Goal: Task Accomplishment & Management: Manage account settings

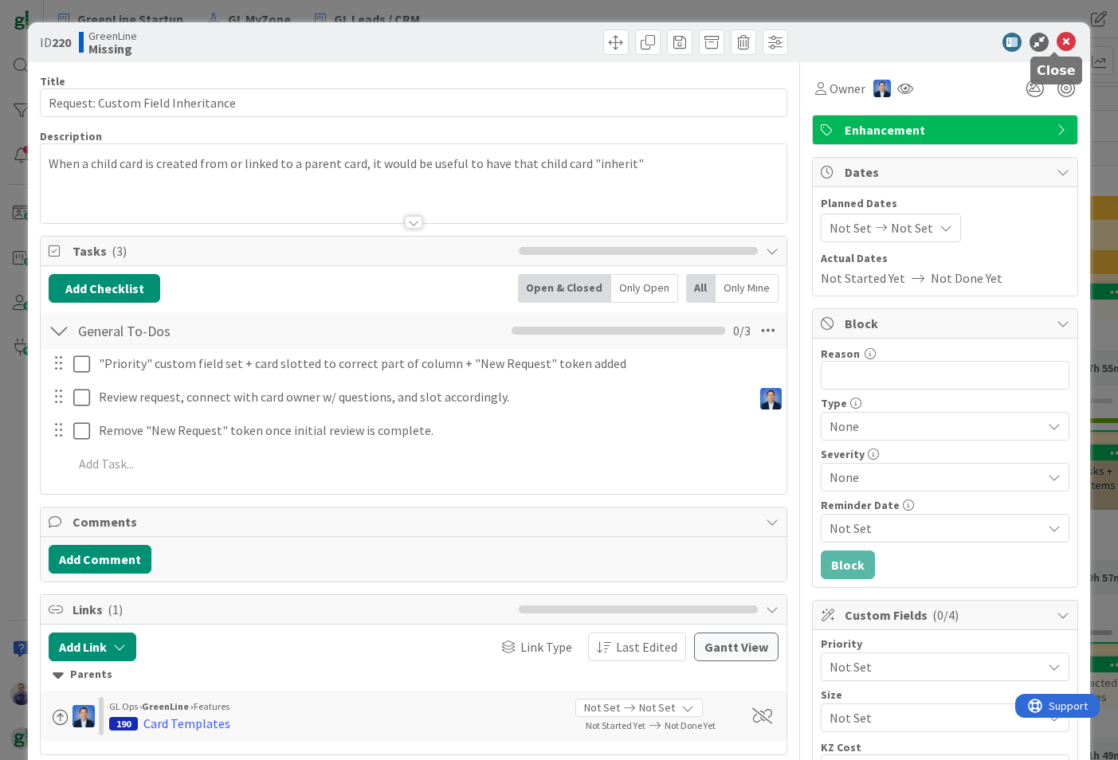
click at [1060, 37] on icon at bounding box center [1065, 42] width 19 height 19
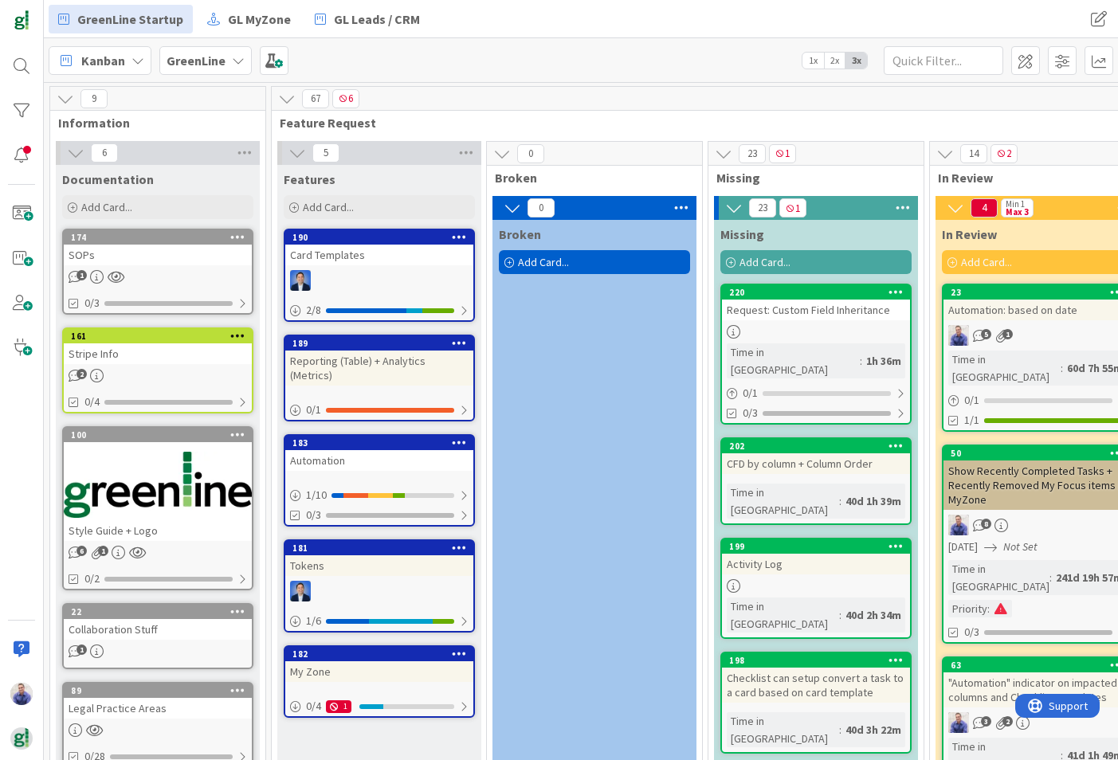
click at [845, 309] on div "Request: Custom Field Inheritance" at bounding box center [816, 310] width 188 height 21
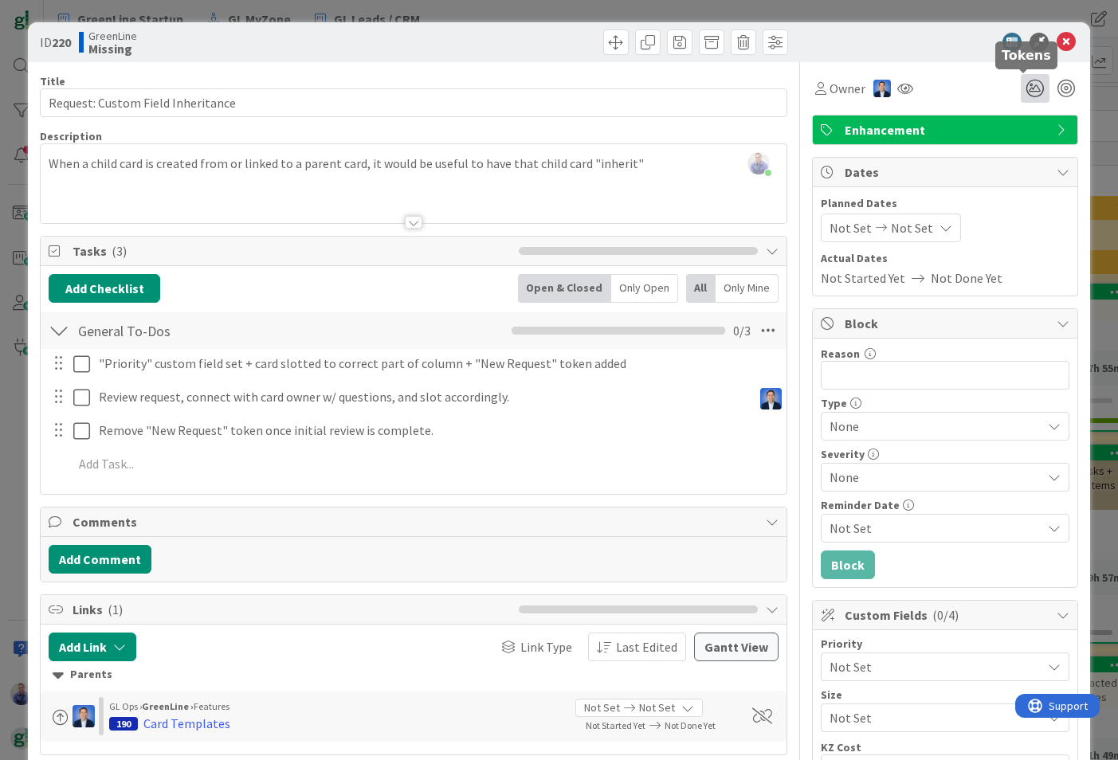
click at [1021, 87] on icon at bounding box center [1035, 88] width 29 height 29
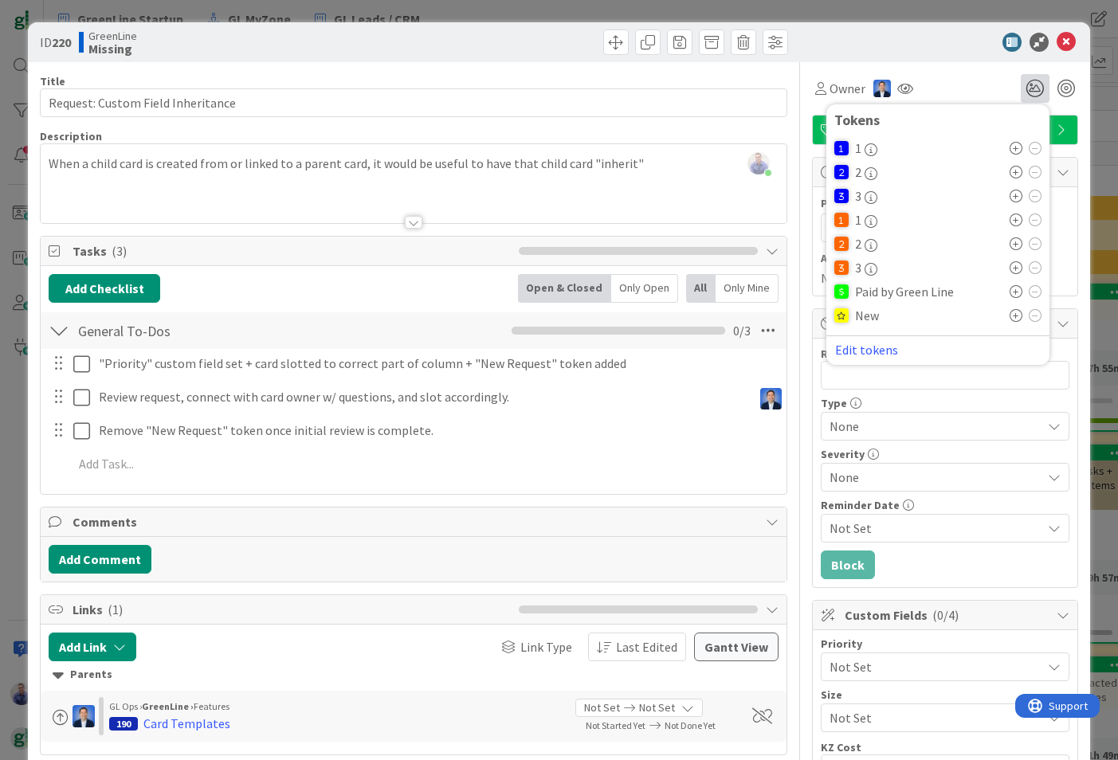
drag, startPoint x: 1005, startPoint y: 316, endPoint x: 1013, endPoint y: 326, distance: 13.0
click at [1009, 316] on icon at bounding box center [1015, 315] width 13 height 13
click at [606, 40] on span at bounding box center [615, 41] width 25 height 25
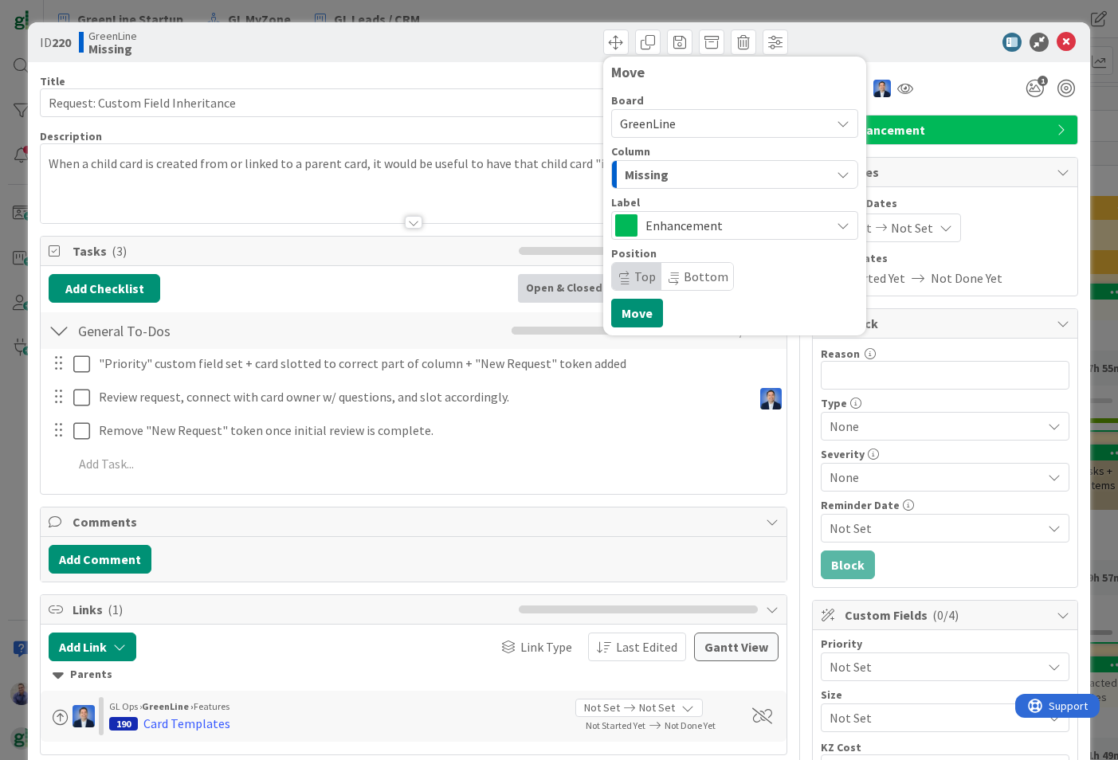
drag, startPoint x: 688, startPoint y: 272, endPoint x: 678, endPoint y: 292, distance: 22.5
click at [688, 272] on span "Bottom" at bounding box center [706, 277] width 45 height 16
click at [637, 319] on button "Move" at bounding box center [637, 313] width 52 height 29
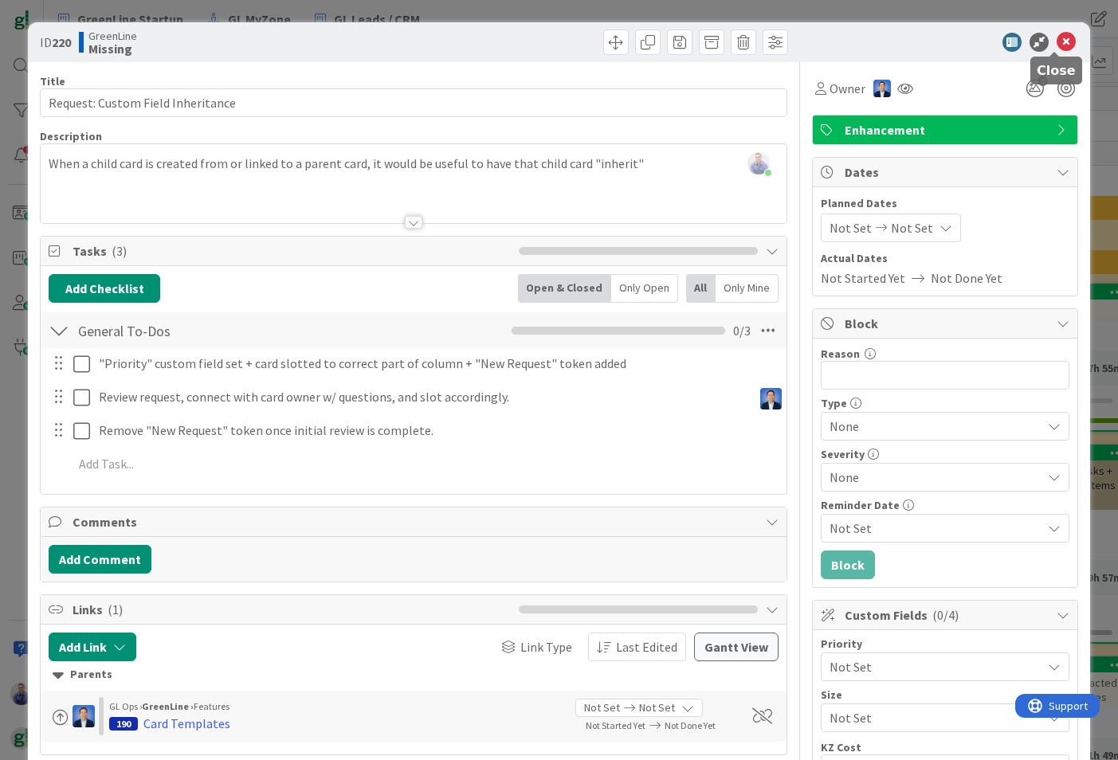
click at [1056, 39] on icon at bounding box center [1065, 42] width 19 height 19
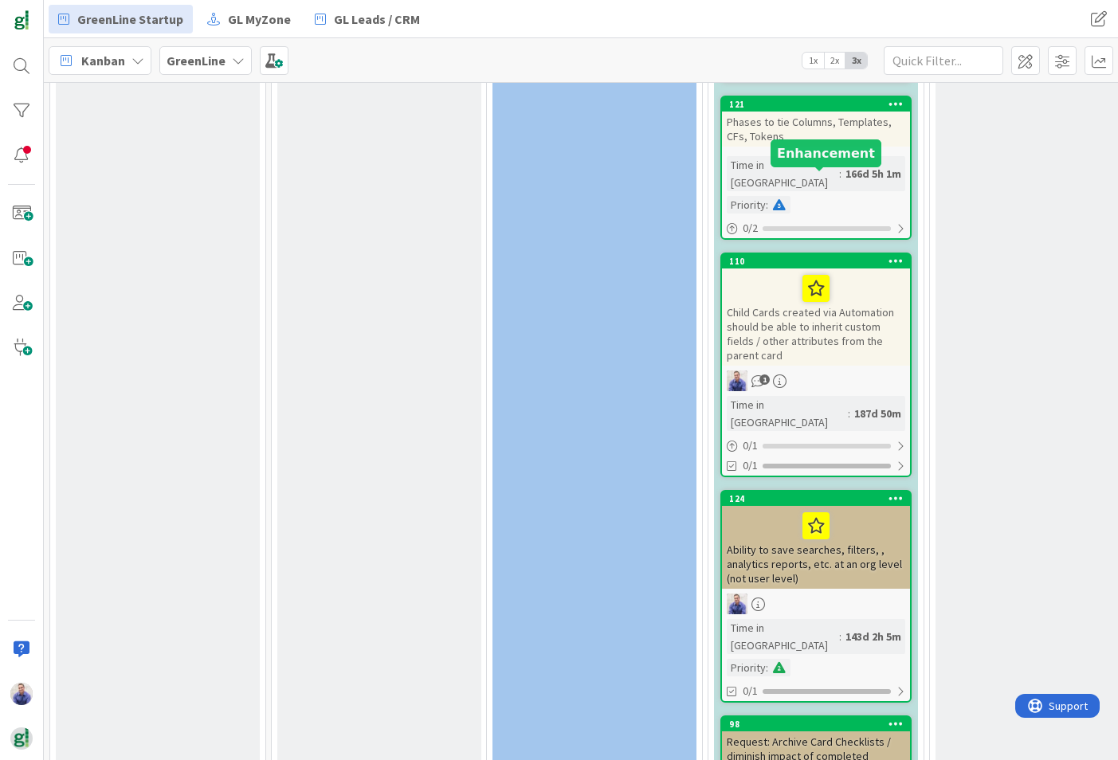
scroll to position [3782, 0]
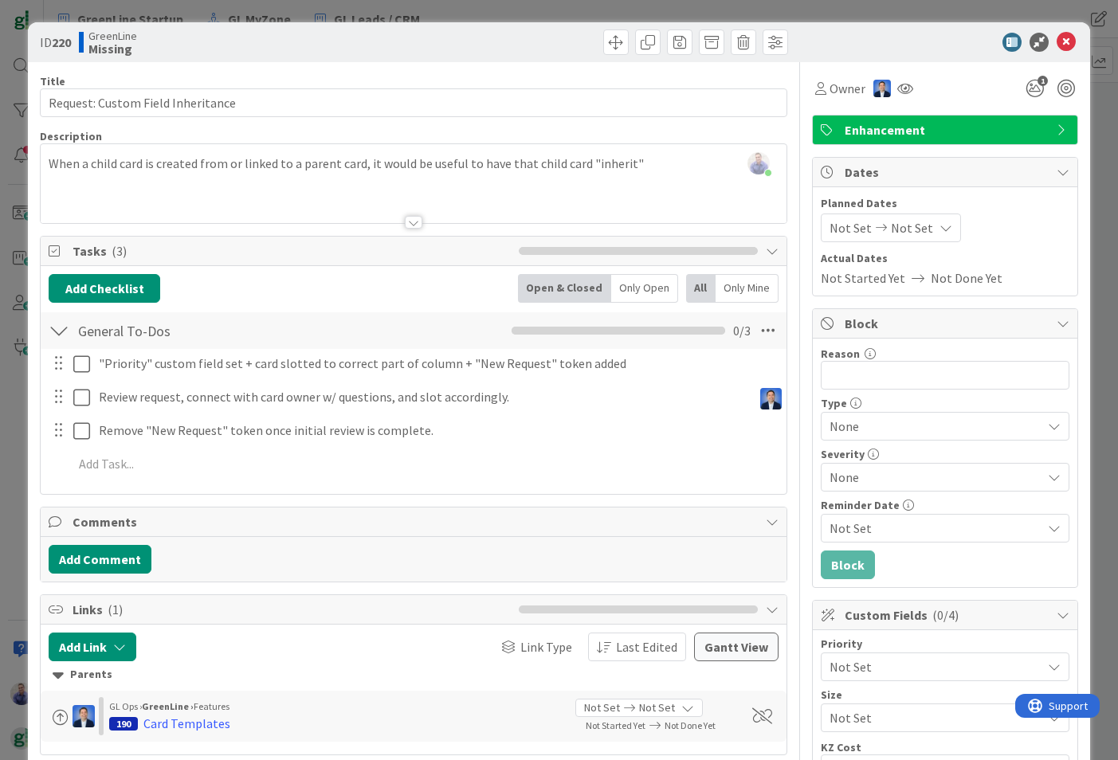
click at [671, 162] on div "[PERSON_NAME] just joined When a child card is created from or linked to a pare…" at bounding box center [414, 183] width 746 height 79
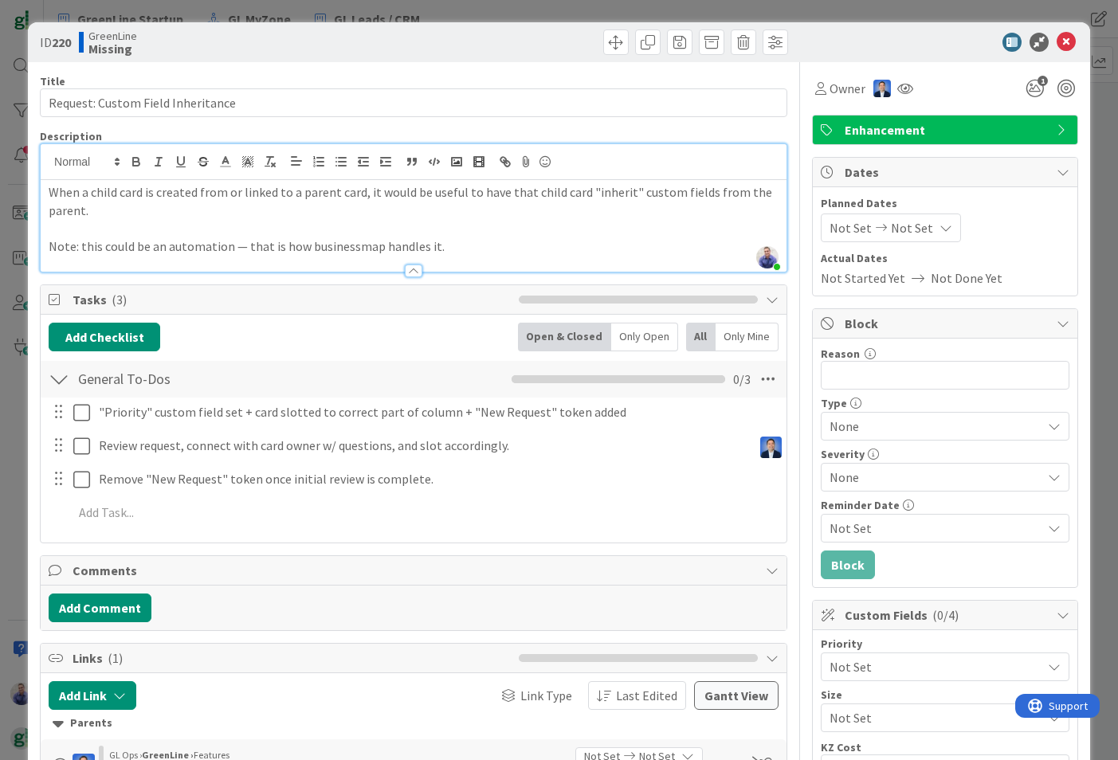
click at [308, 245] on p "Note: this could be an automation — that is how businessmap handles it." at bounding box center [414, 246] width 730 height 18
click at [502, 240] on p "Note: this could be an automation — that is how Businessmap handles it." at bounding box center [414, 246] width 730 height 18
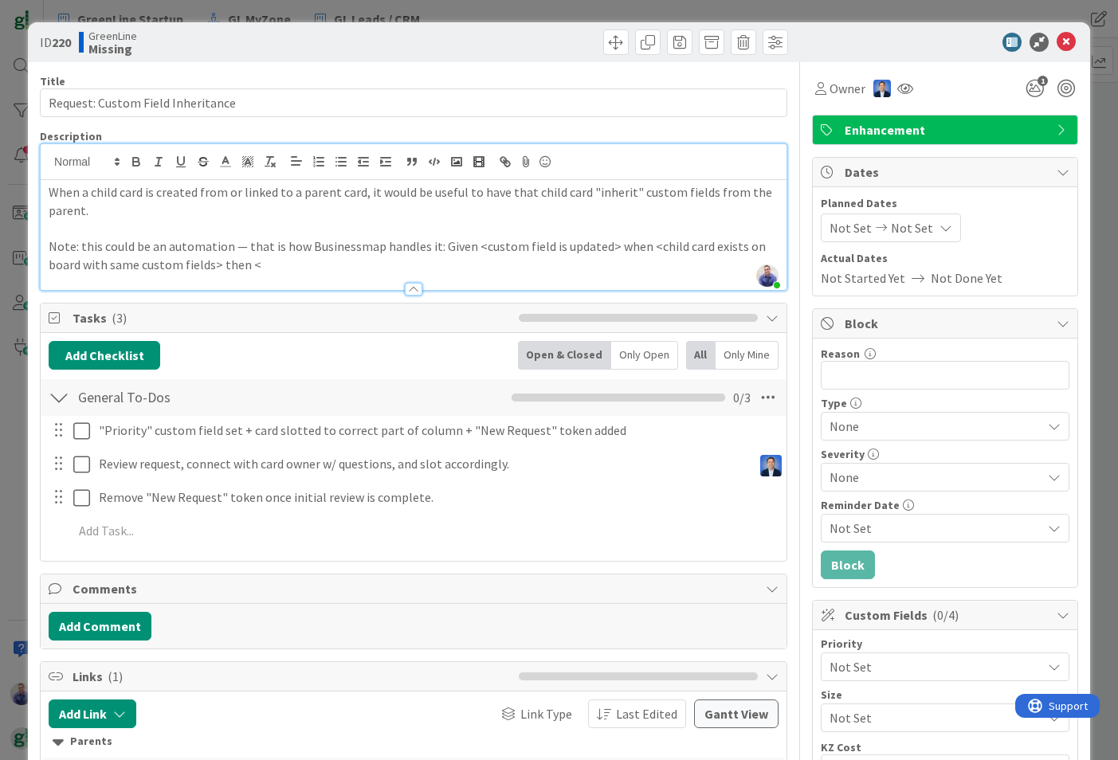
drag, startPoint x: 598, startPoint y: 242, endPoint x: 598, endPoint y: 261, distance: 19.1
click at [598, 245] on p "Note: this could be an automation — that is how Businessmap handles it: Given <…" at bounding box center [414, 255] width 730 height 36
click at [599, 247] on p "Note: this could be an automation — that is how Businessmap handles it: Given <…" at bounding box center [414, 255] width 730 height 36
drag, startPoint x: 476, startPoint y: 245, endPoint x: 676, endPoint y: 243, distance: 200.8
click at [676, 243] on p "Note: this could be an automation — that is how Businessmap handles it: Given <…" at bounding box center [414, 255] width 730 height 36
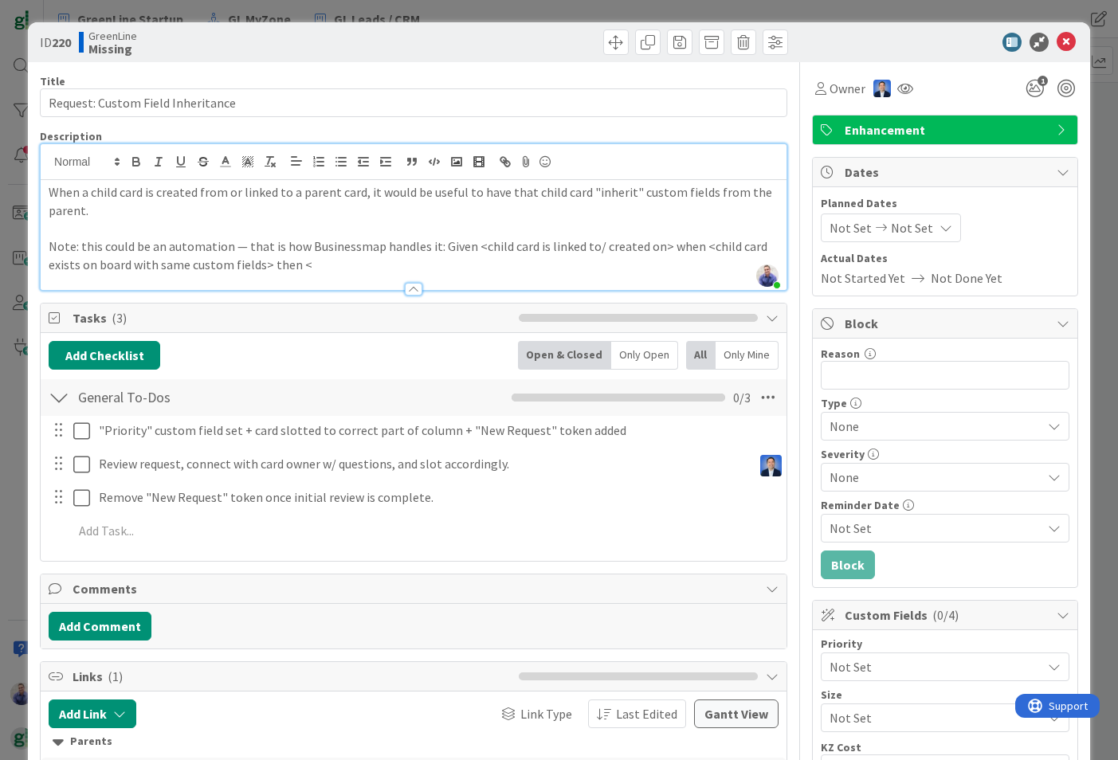
click at [587, 246] on p "Note: this could be an automation — that is how Businessmap handles it: Given <…" at bounding box center [414, 255] width 730 height 36
click at [641, 245] on p "Note: this could be an automation — that is how Businessmap handles it: Given <…" at bounding box center [414, 255] width 730 height 36
drag, startPoint x: 641, startPoint y: 247, endPoint x: 625, endPoint y: 245, distance: 15.2
click at [625, 245] on p "Note: this could be an automation — that is how Businessmap handles it: Given <…" at bounding box center [414, 255] width 730 height 36
click at [577, 246] on p "Note: this could be an automation — that is how Businessmap handles it: Given <…" at bounding box center [414, 255] width 730 height 36
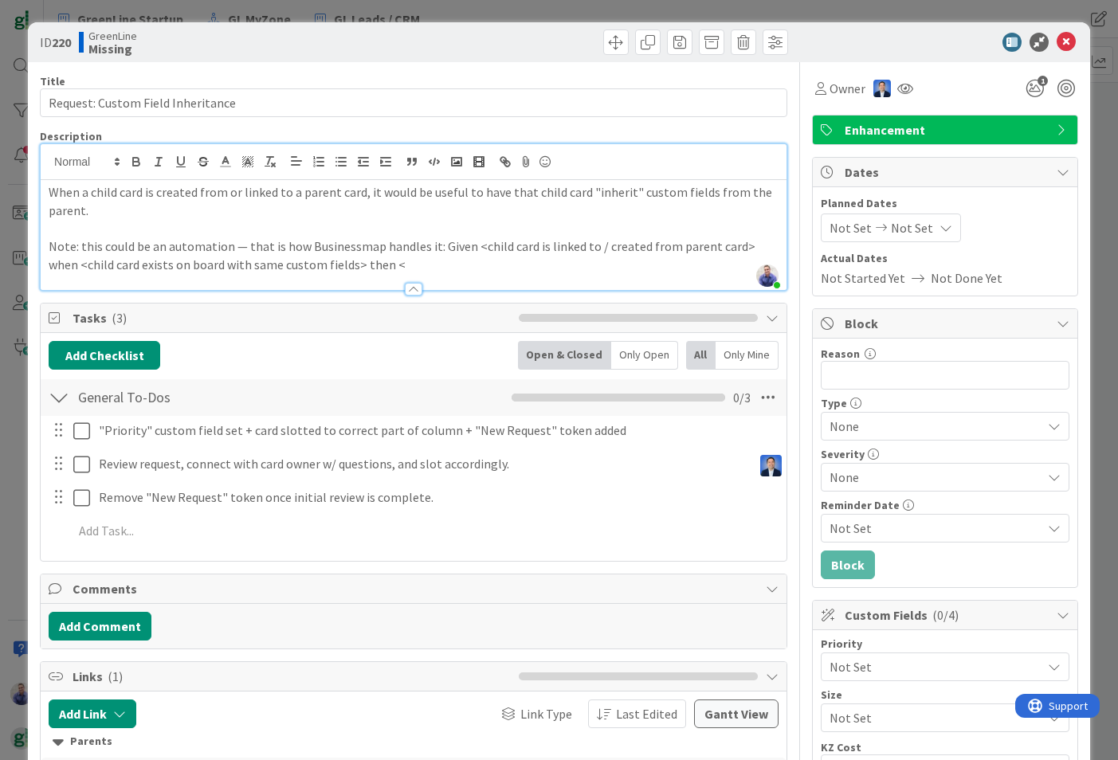
click at [406, 262] on p "Note: this could be an automation — that is how Businessmap handles it: Given <…" at bounding box center [414, 255] width 730 height 36
click at [351, 263] on p "Note: this could be an automation — that is how Businessmap handles it: Given <…" at bounding box center [414, 255] width 730 height 36
click at [524, 262] on p "Note: this could be an automation — that is how Businessmap handles it: Given <…" at bounding box center [414, 255] width 730 height 36
click at [815, 90] on icon at bounding box center [820, 88] width 11 height 13
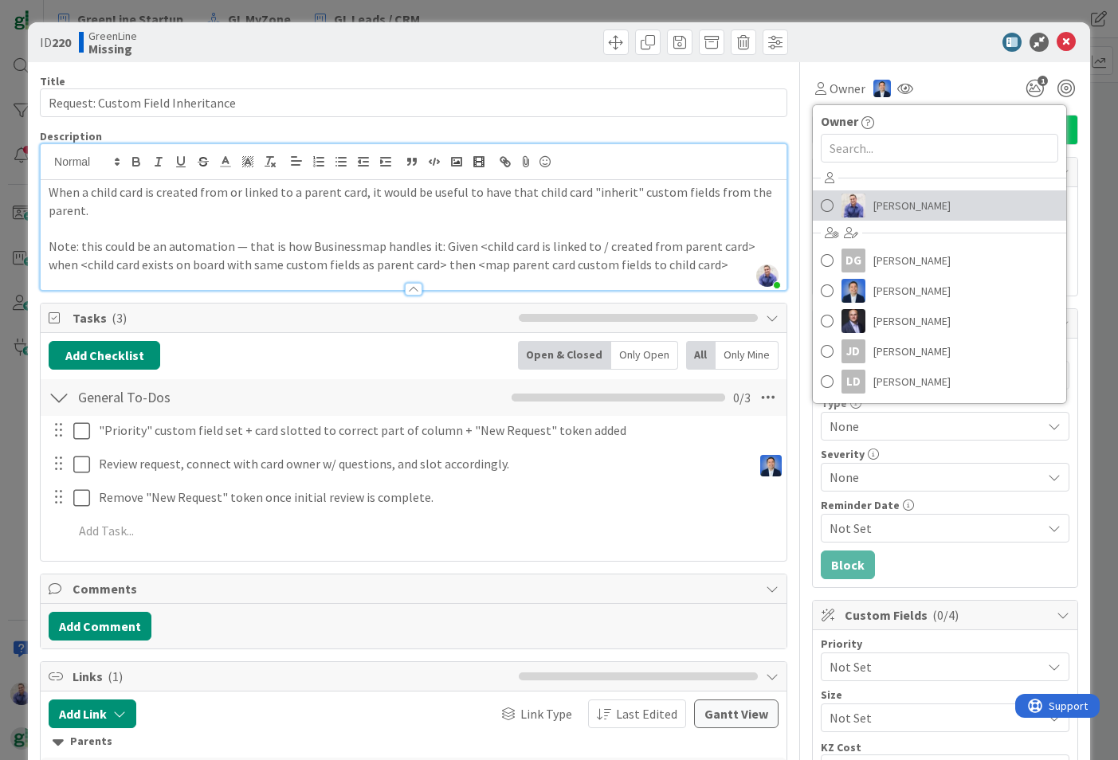
drag, startPoint x: 846, startPoint y: 194, endPoint x: 888, endPoint y: 177, distance: 45.0
click at [846, 194] on img at bounding box center [853, 206] width 24 height 24
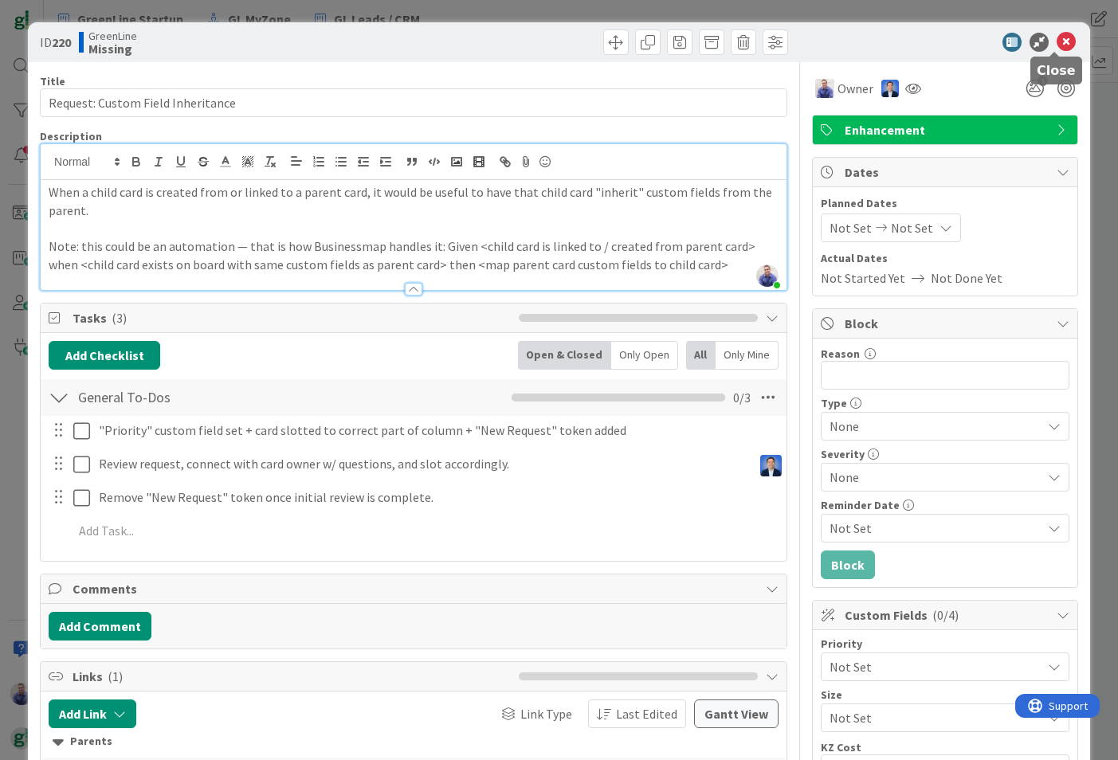
click at [1056, 44] on icon at bounding box center [1065, 42] width 19 height 19
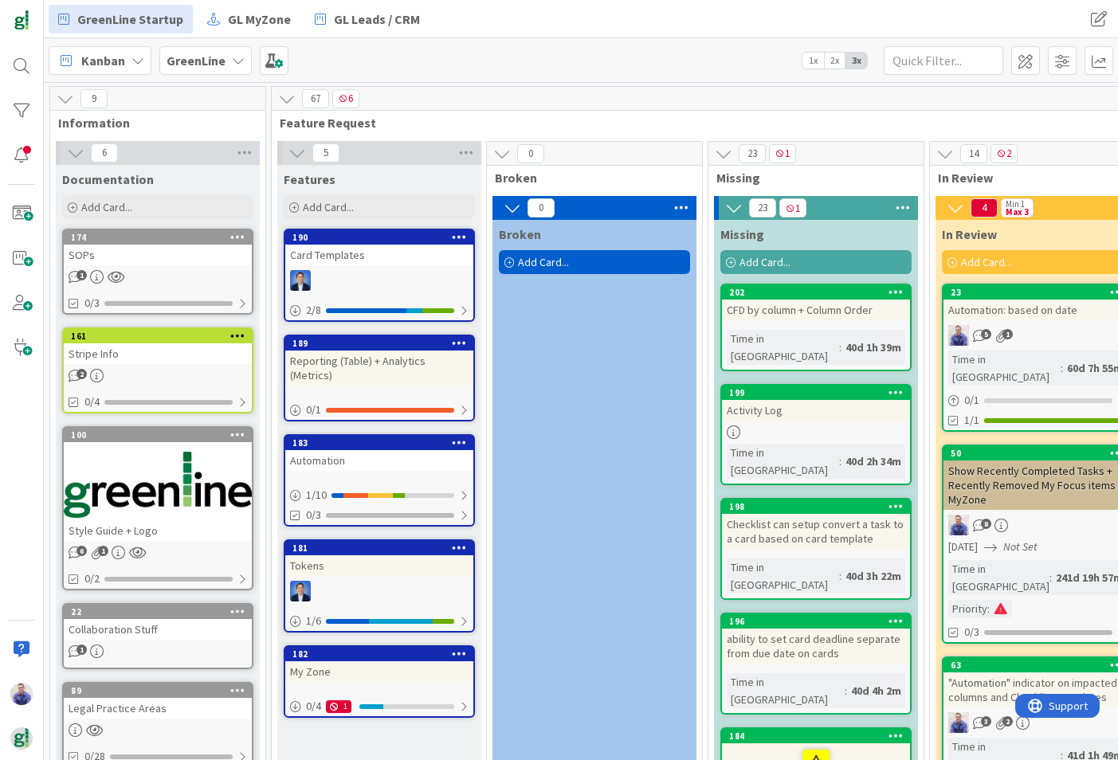
click at [363, 251] on div "Card Templates" at bounding box center [379, 255] width 188 height 21
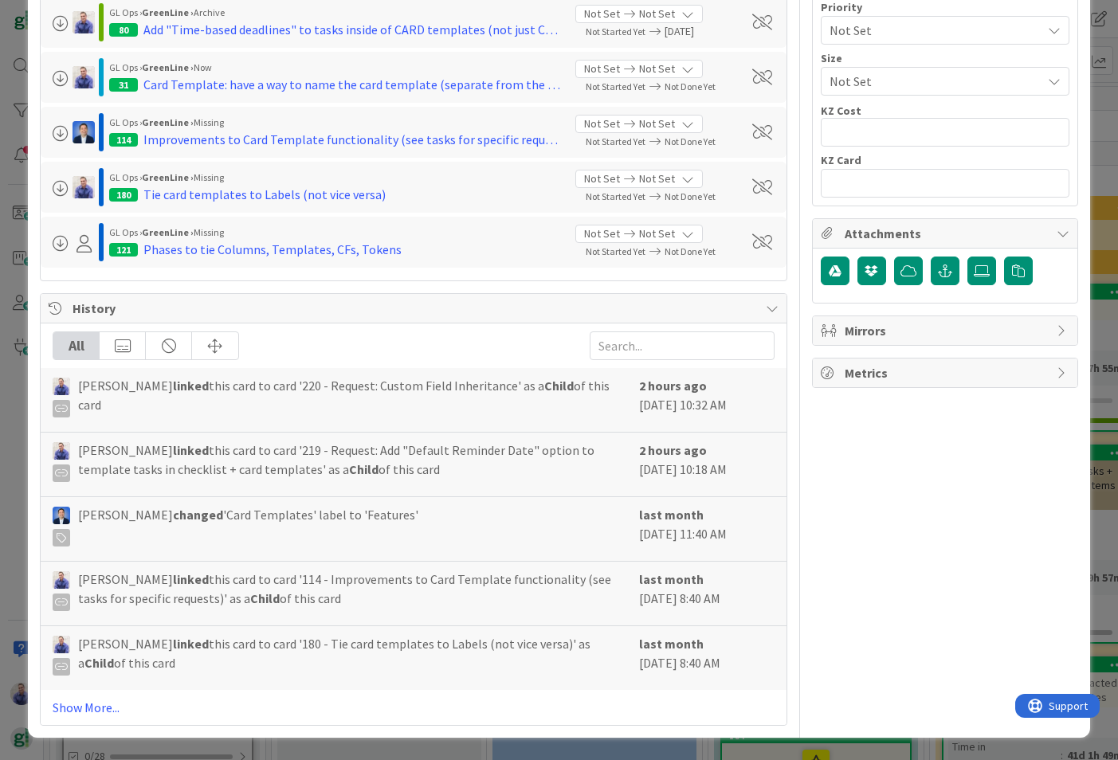
scroll to position [312, 0]
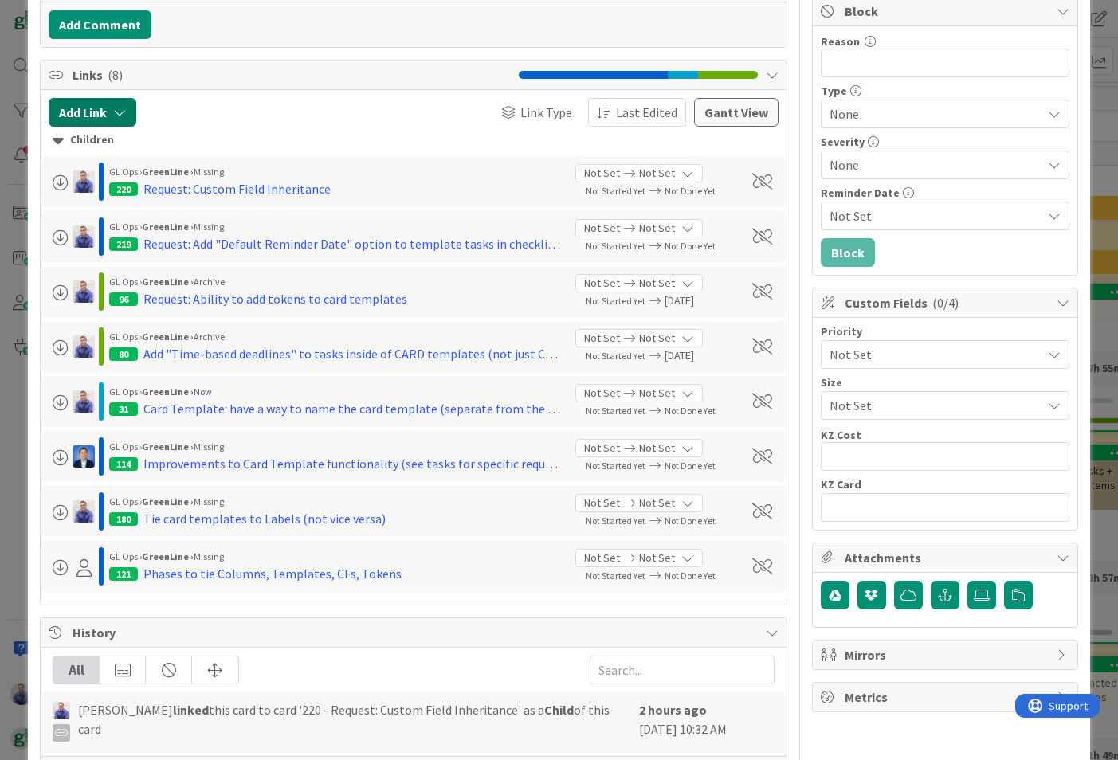
click at [89, 116] on button "Add Link" at bounding box center [93, 112] width 88 height 29
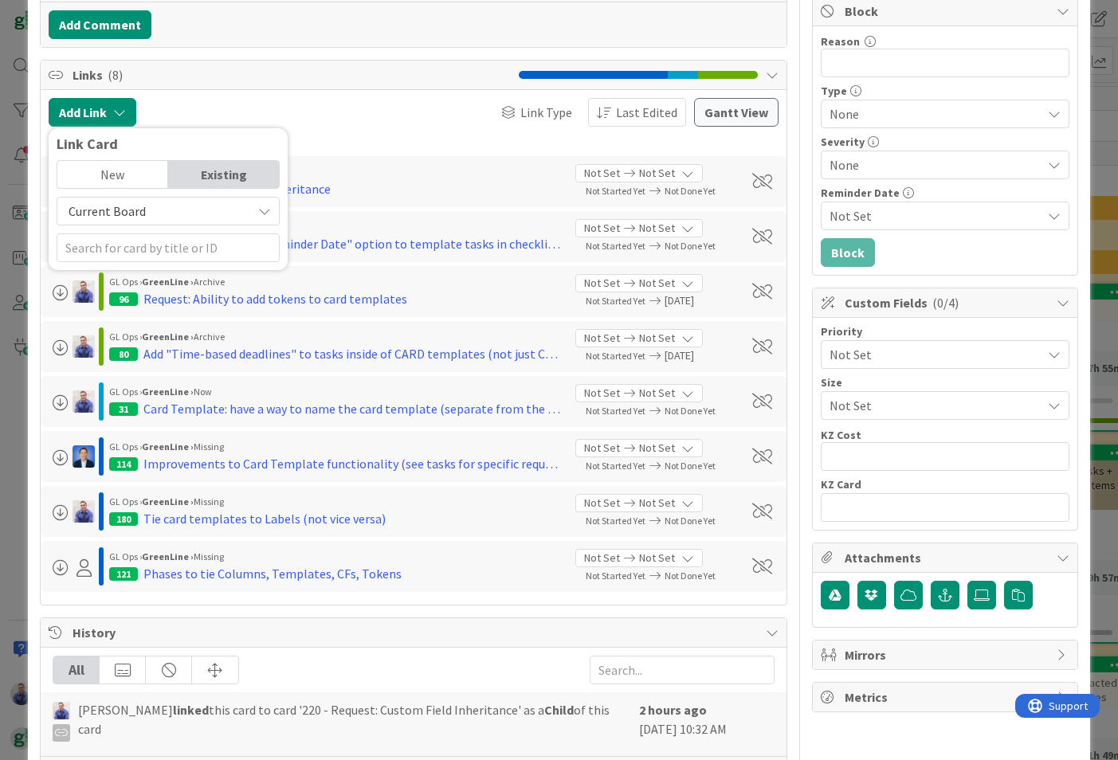
click at [120, 171] on div "New" at bounding box center [112, 174] width 111 height 27
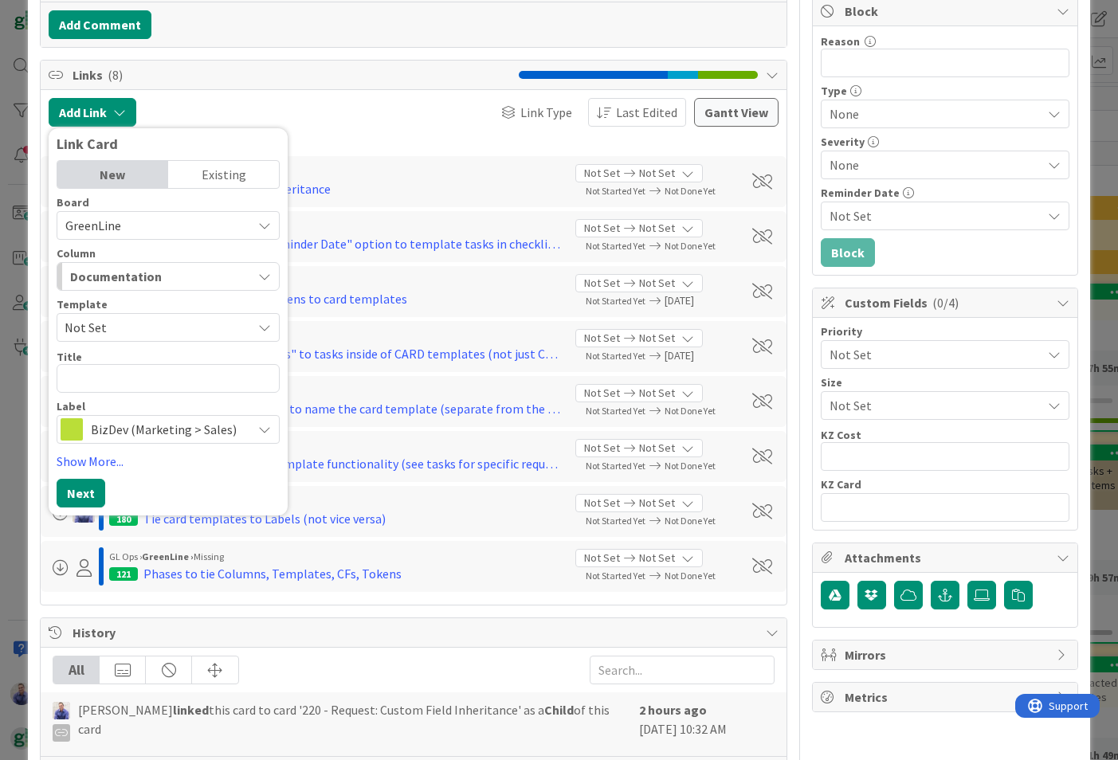
click at [194, 274] on div "Documentation" at bounding box center [159, 276] width 186 height 25
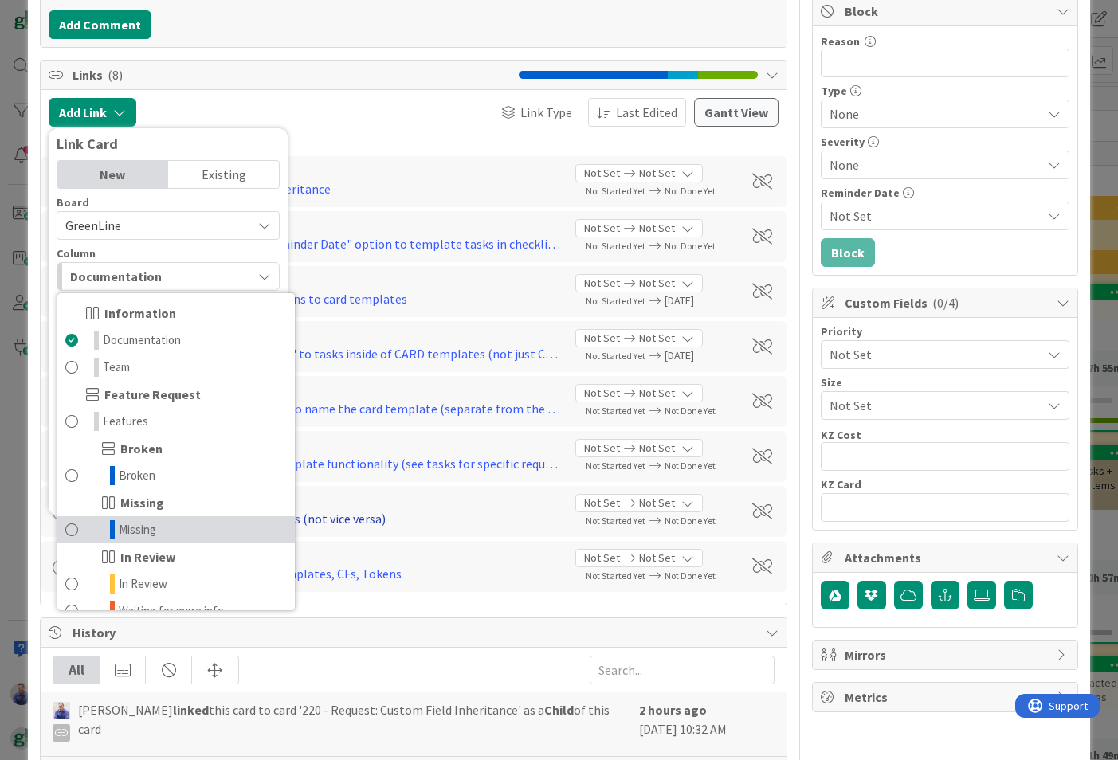
click at [165, 522] on link "Missing" at bounding box center [175, 529] width 237 height 27
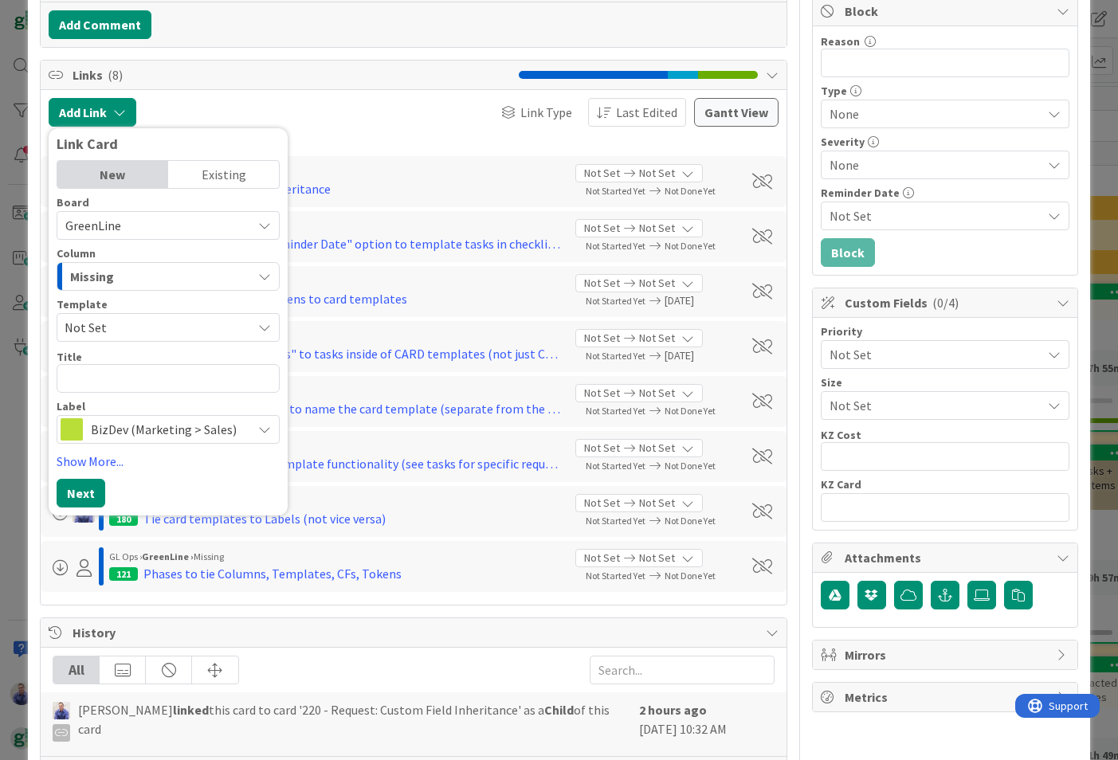
click at [172, 325] on span "Not Set" at bounding box center [152, 327] width 175 height 21
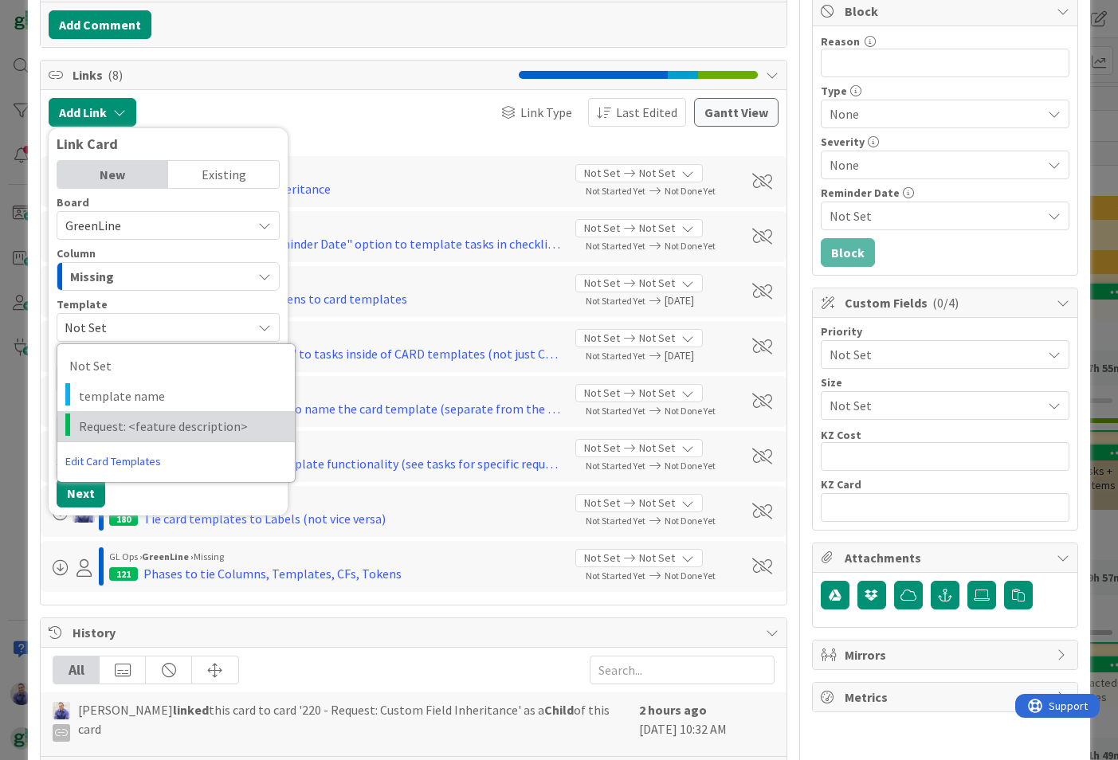
click at [178, 426] on span "Request: <feature description>" at bounding box center [181, 426] width 204 height 21
type textarea "x"
type textarea "Request: <feature description>"
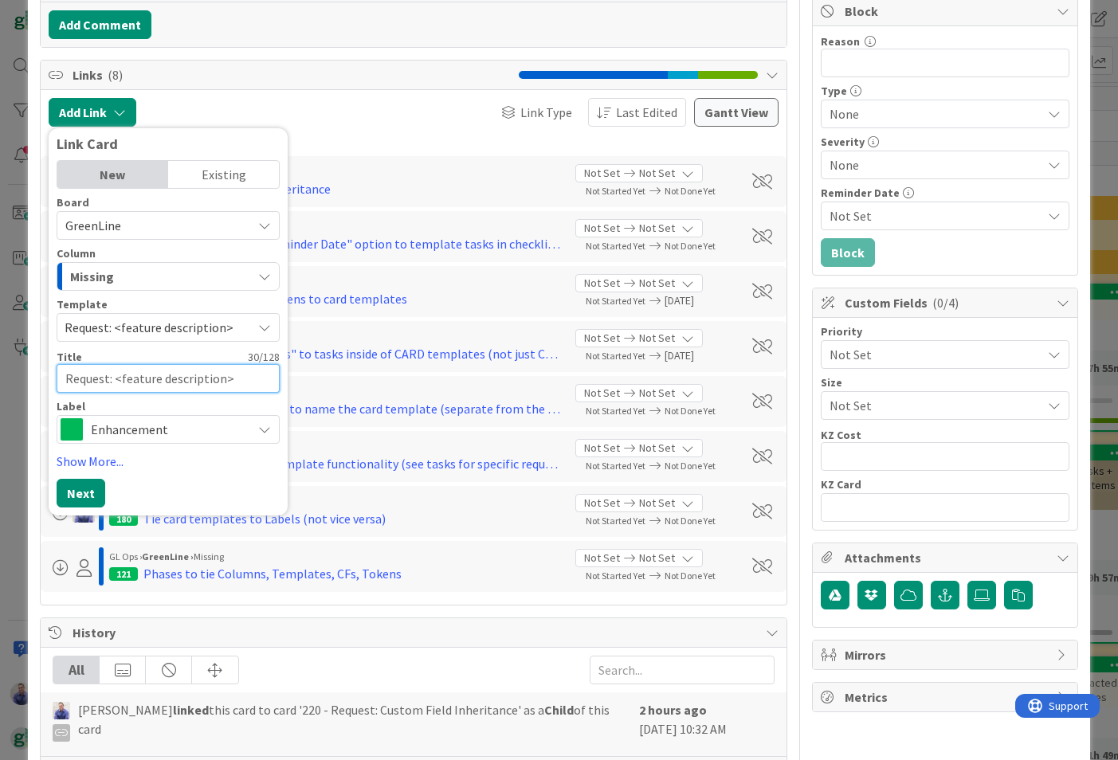
drag, startPoint x: 239, startPoint y: 378, endPoint x: 114, endPoint y: 370, distance: 125.3
click at [114, 370] on textarea "Request: <feature description>" at bounding box center [168, 378] width 223 height 29
type textarea "x"
type textarea "Request: G"
type textarea "x"
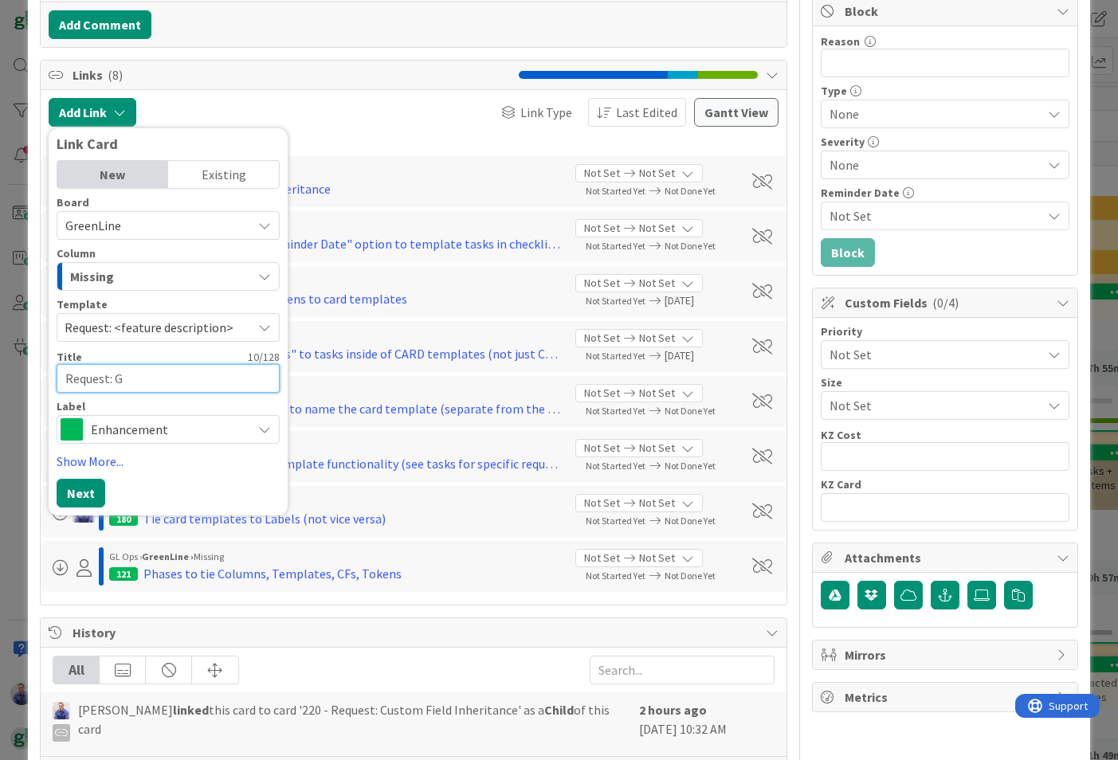
type textarea "Request: Gr"
type textarea "x"
type textarea "Request: Gre"
type textarea "x"
type textarea "Request: Gree"
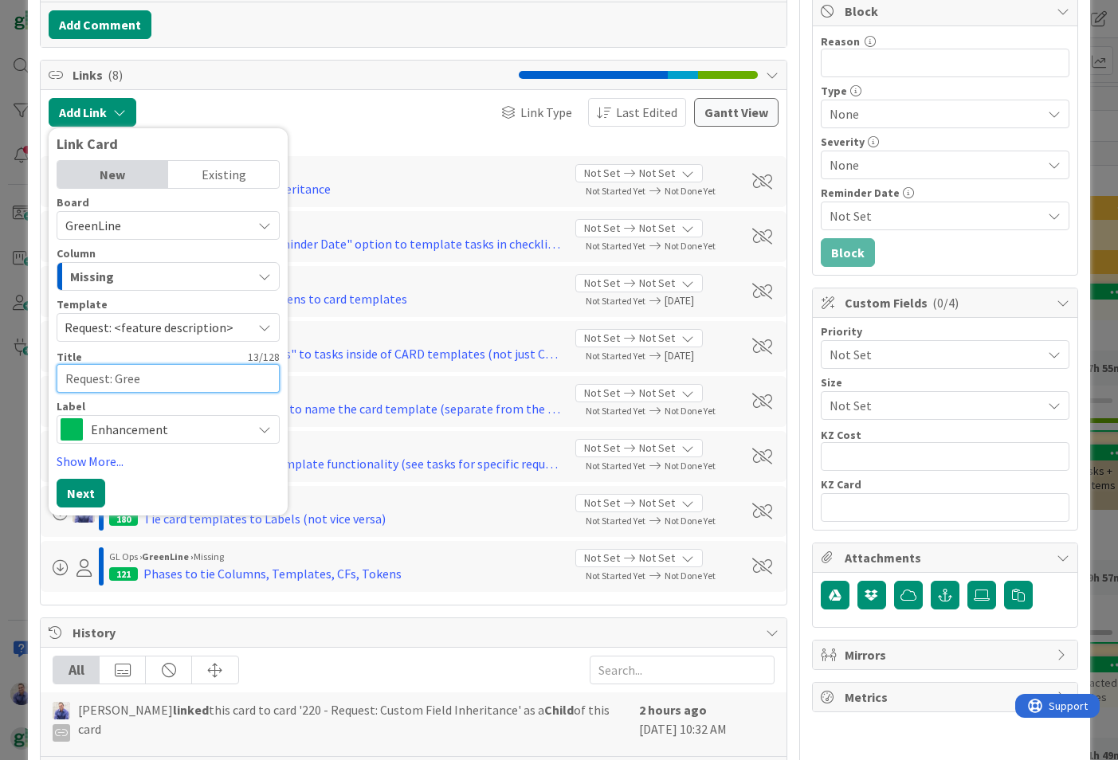
type textarea "x"
type textarea "Request: Green"
type textarea "x"
type textarea "Request: GreenL"
type textarea "x"
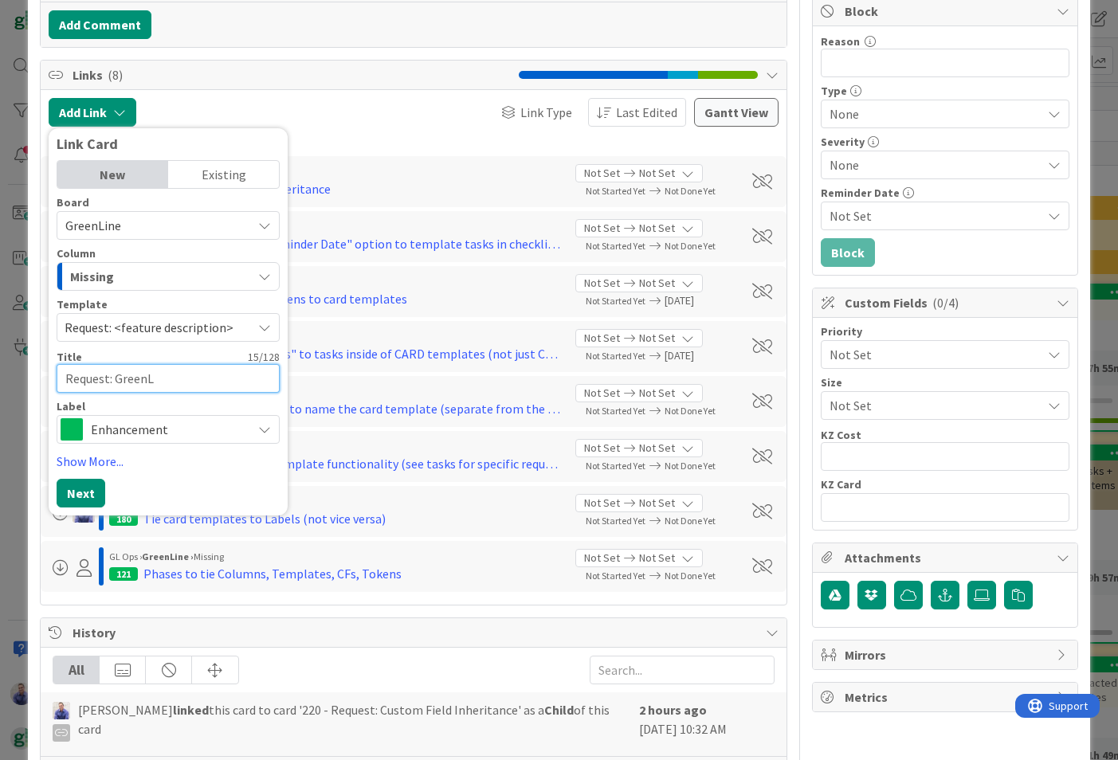
type textarea "Request: GreenLi"
type textarea "x"
type textarea "Request: GreenLin"
type textarea "x"
type textarea "Request: GreenLine"
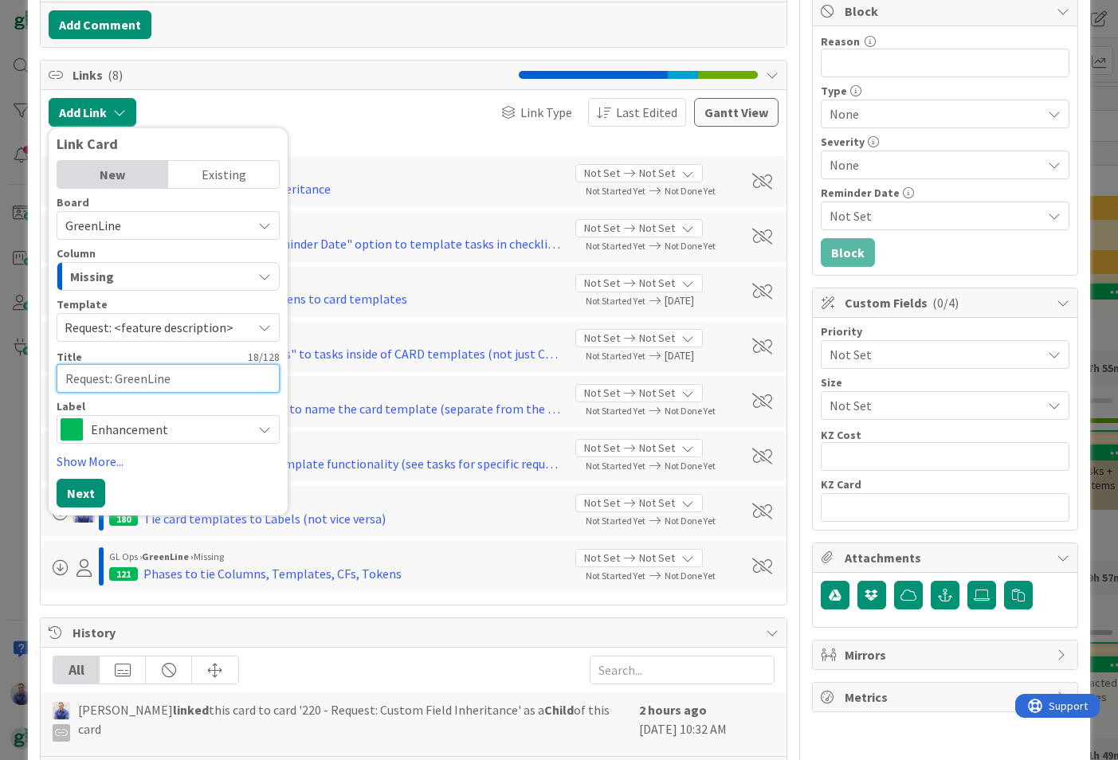
type textarea "x"
type textarea "Request: GreenLine"
type textarea "x"
type textarea "Request: GreenLine O"
type textarea "x"
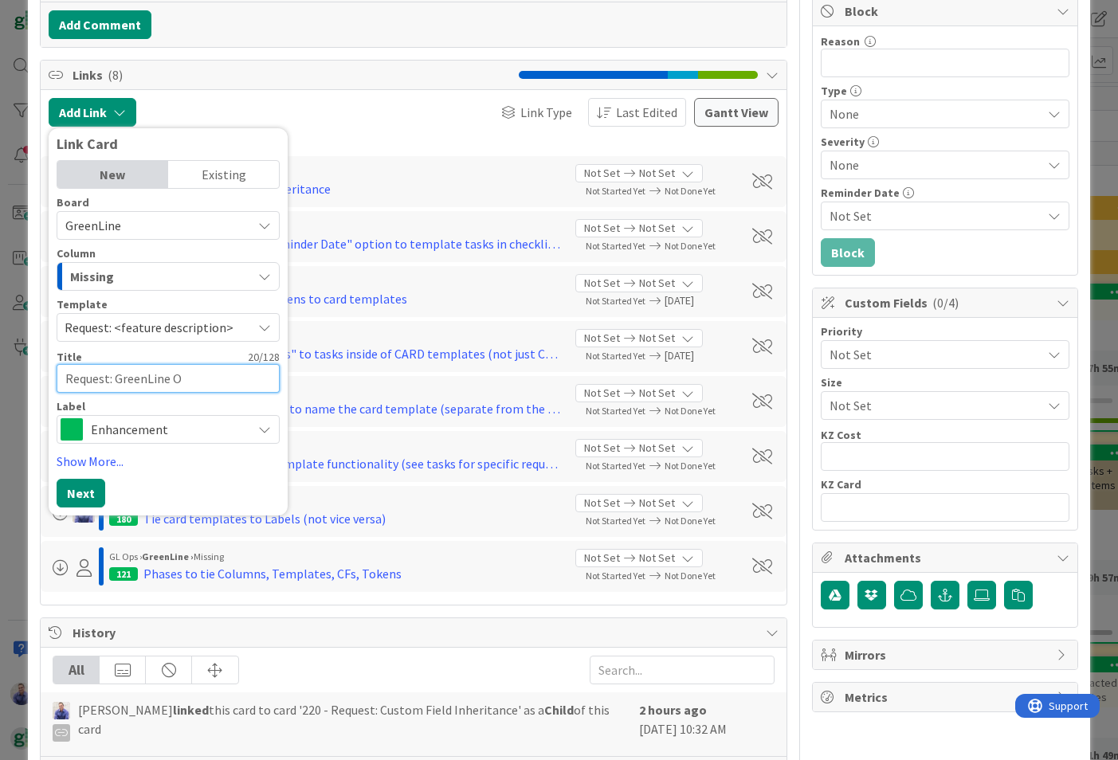
type textarea "Request: GreenLine On"
type textarea "x"
type textarea "Request: GreenLine Onl"
type textarea "x"
type textarea "Request: GreenLine Only"
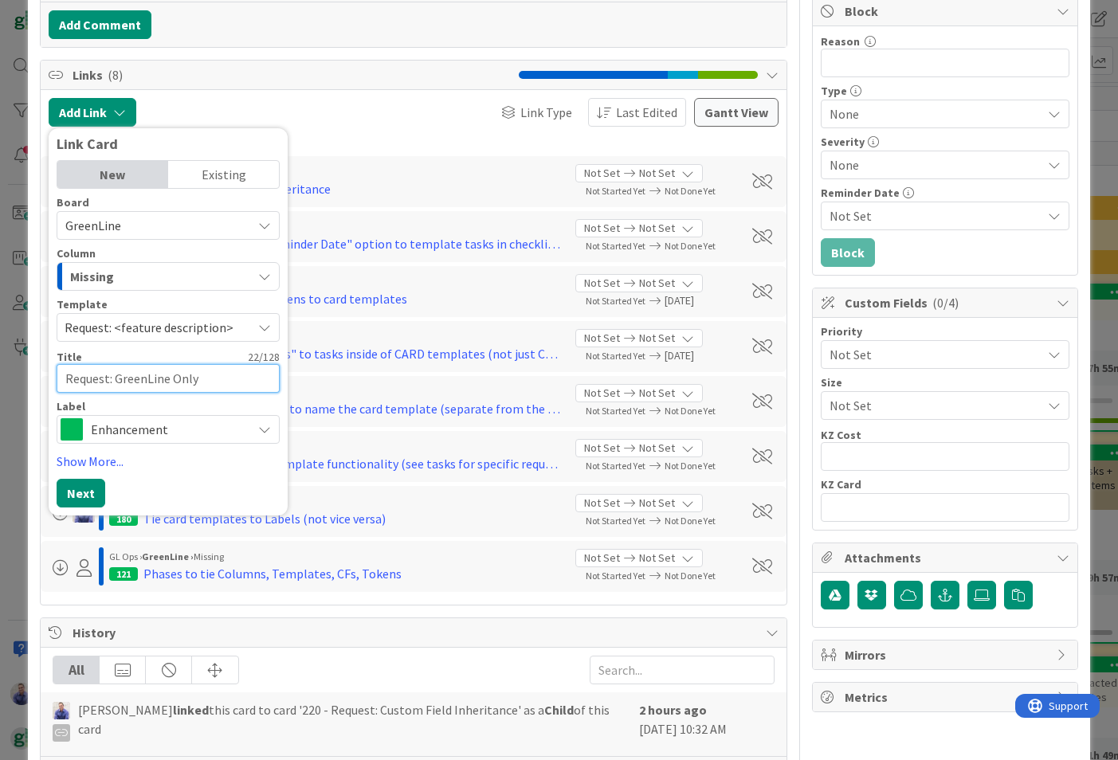
type textarea "x"
type textarea "Request: GreenLine Only:"
type textarea "x"
type textarea "Request: GreenLine Only:"
type textarea "x"
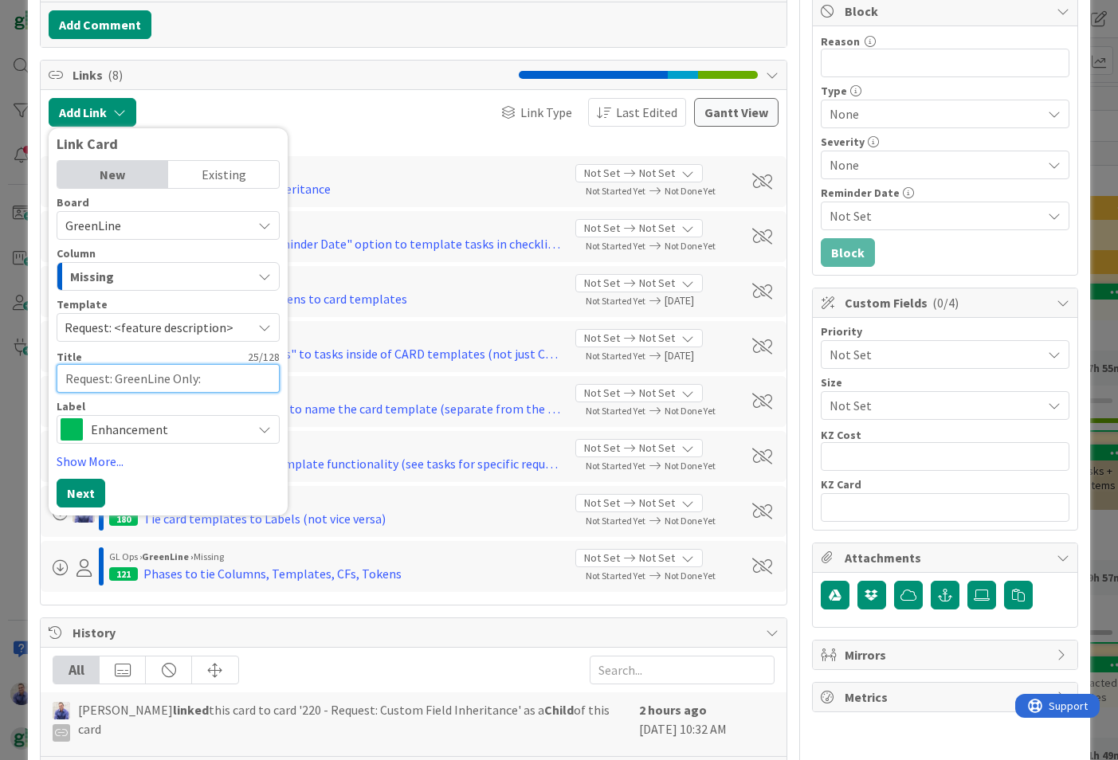
type textarea "Request: GreenLine Only: U"
type textarea "x"
type textarea "Request: GreenLine Only: Un"
type textarea "x"
type textarea "Request: GreenLine Only: Uni"
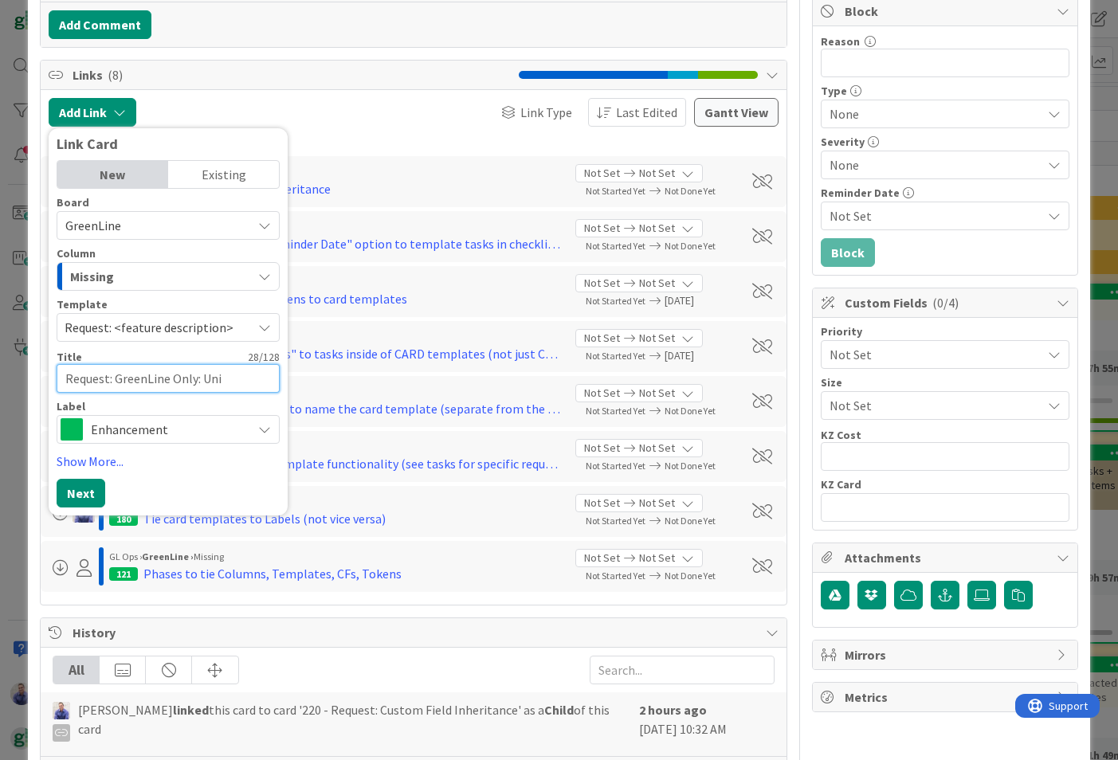
type textarea "x"
type textarea "Request: GreenLine Only: Univ"
type textarea "x"
type textarea "Request: GreenLine Only: Unive"
type textarea "x"
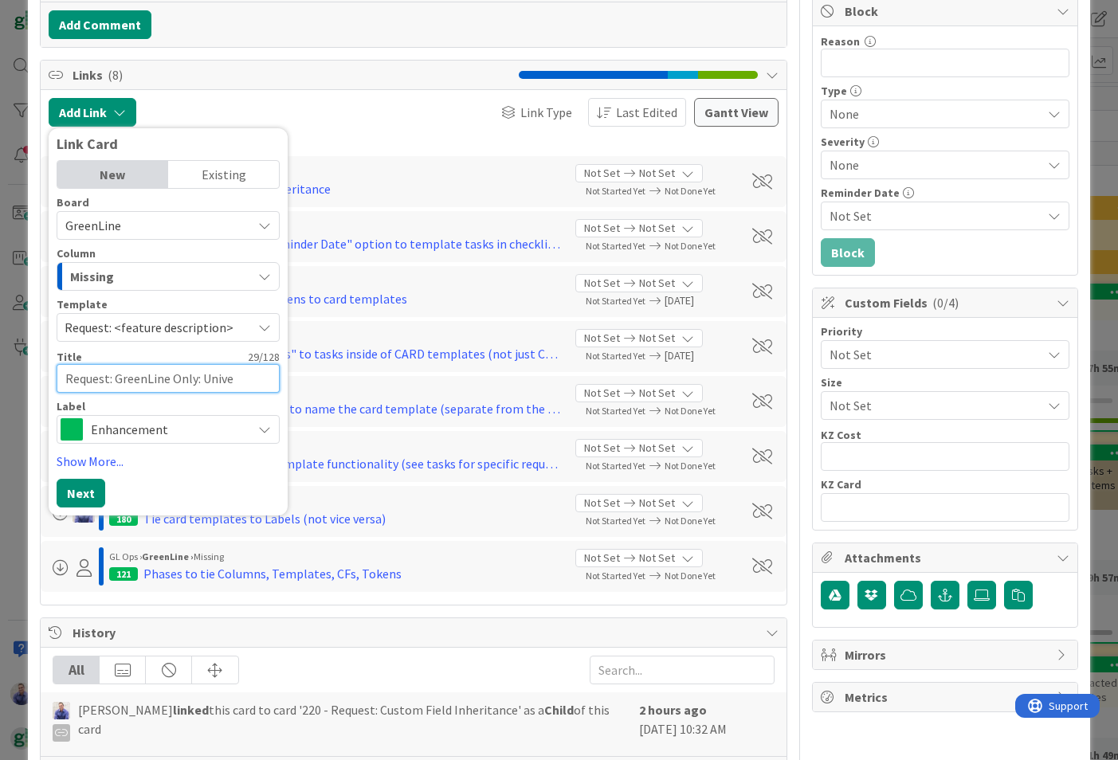
type textarea "Request: GreenLine Only: Univer"
type textarea "x"
type textarea "Request: GreenLine Only: Univers"
type textarea "x"
type textarea "Request: GreenLine Only: Universa"
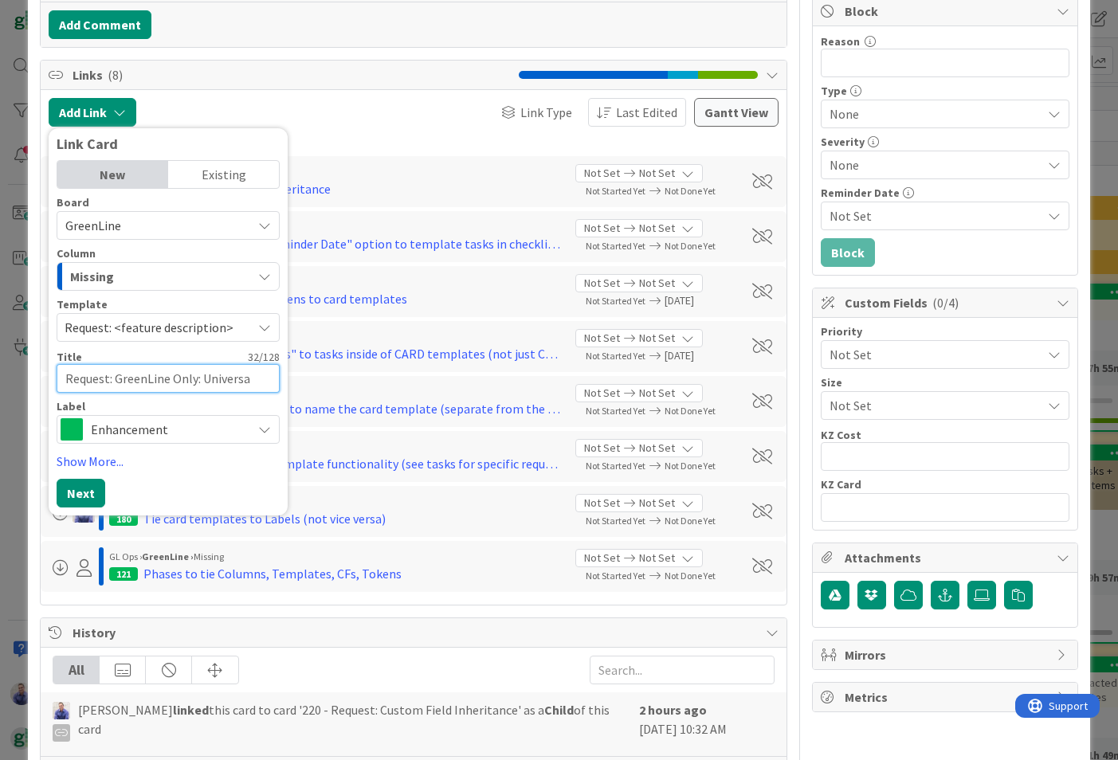
type textarea "x"
type textarea "Request: GreenLine Only: Universal"
type textarea "x"
type textarea "Request: GreenLine Only: Universal"
type textarea "x"
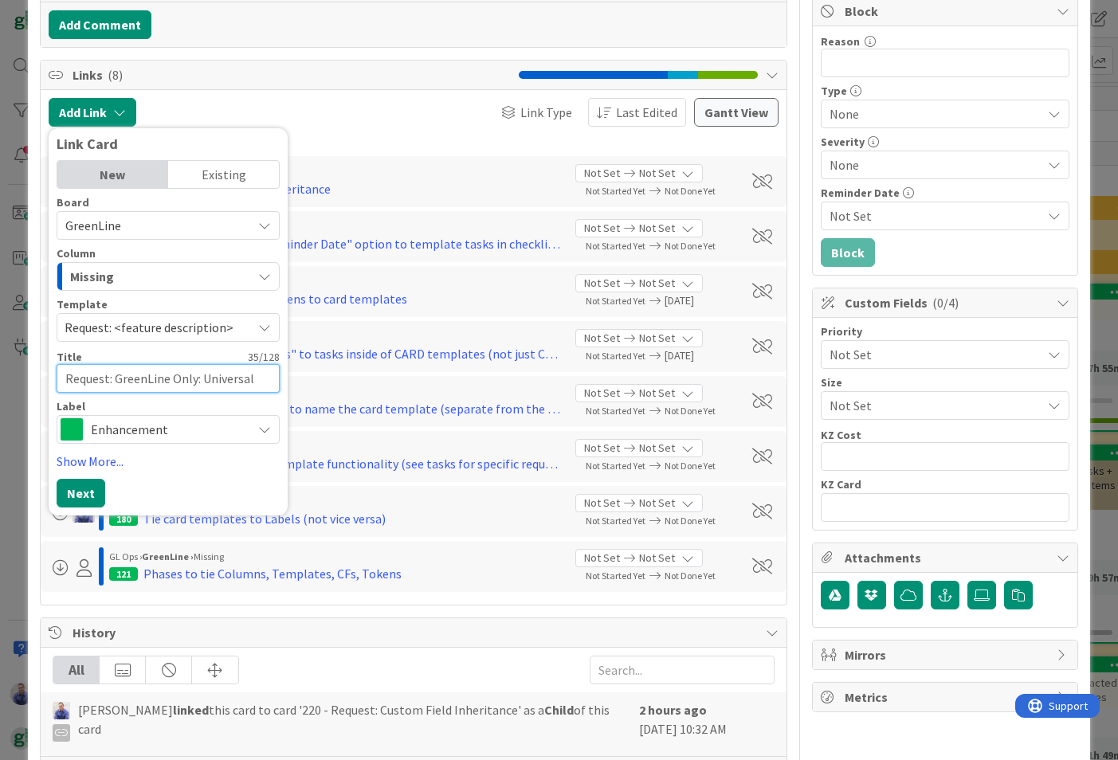
type textarea "Request: GreenLine Only: Universal C"
type textarea "x"
type textarea "Request: GreenLine Only: Universal Cu"
type textarea "x"
type textarea "Request: GreenLine Only: Universal Cus"
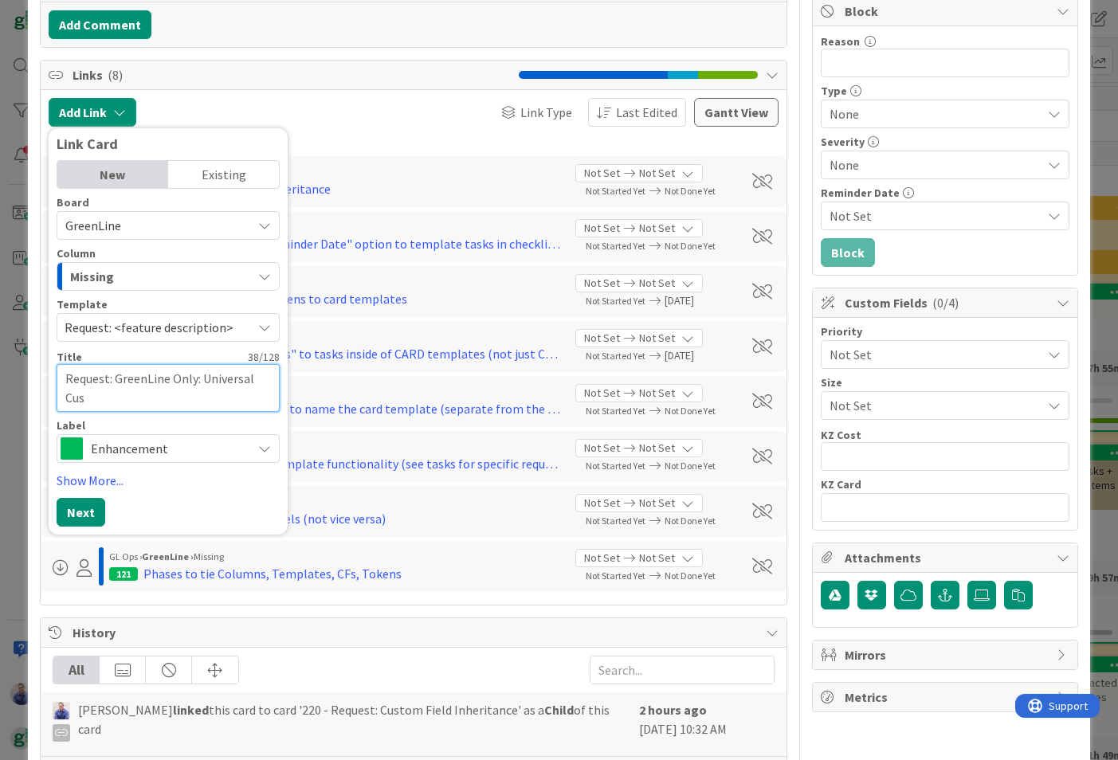
type textarea "x"
type textarea "Request: GreenLine Only: Universal Cust"
type textarea "x"
type textarea "Request: GreenLine Only: Universal Custom"
type textarea "x"
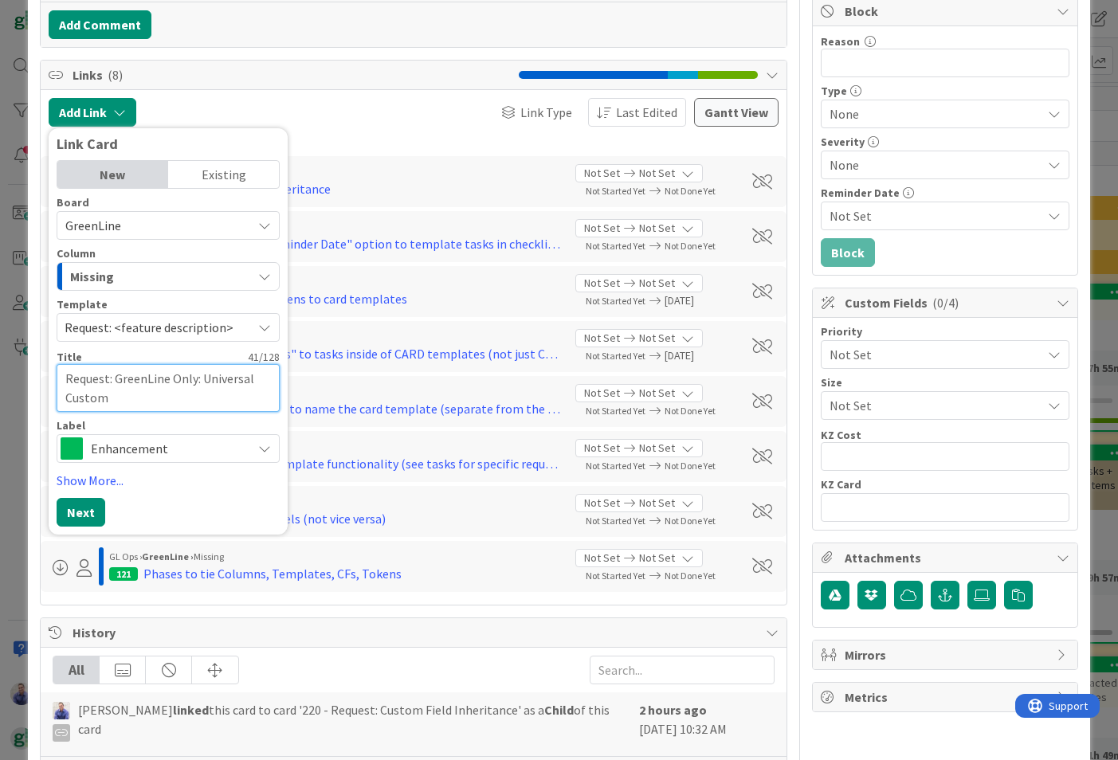
type textarea "Request: GreenLine Only: Universal Custom"
type textarea "x"
type textarea "Request: GreenLine Only: Universal Custom F"
type textarea "x"
type textarea "Request: GreenLine Only: Universal Custom Fi"
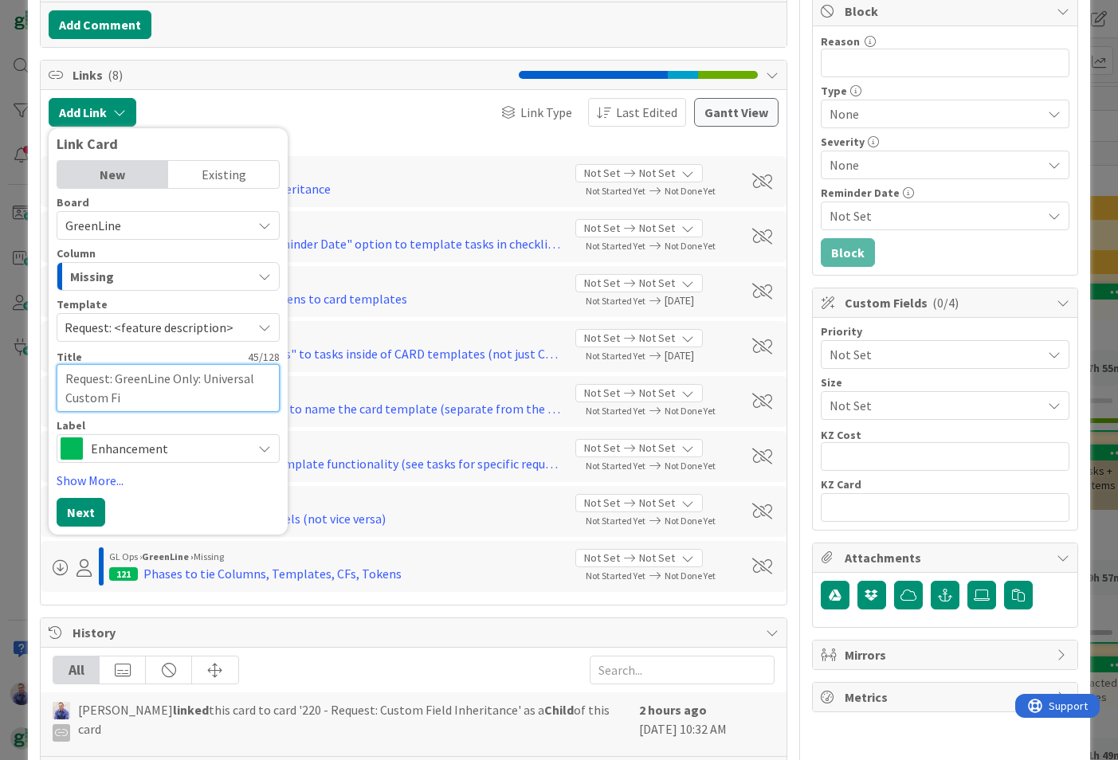
type textarea "x"
type textarea "Request: GreenLine Only: Universal Custom Fie"
type textarea "x"
type textarea "Request: GreenLine Only: Universal Custom Fiel"
type textarea "x"
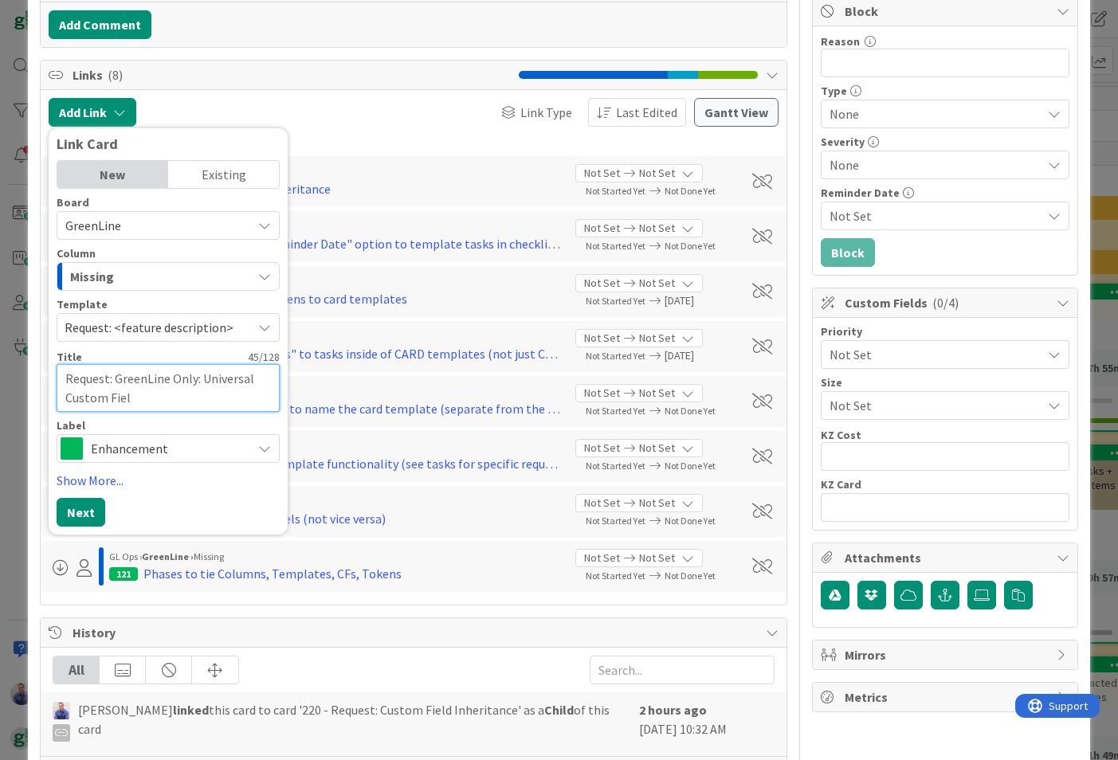
type textarea "Request: GreenLine Only: Universal Custom Field"
type textarea "x"
type textarea "Request: GreenLine Only: Universal Custom Field"
type textarea "x"
type textarea "Request: GreenLine Only: Universal Custom Field f"
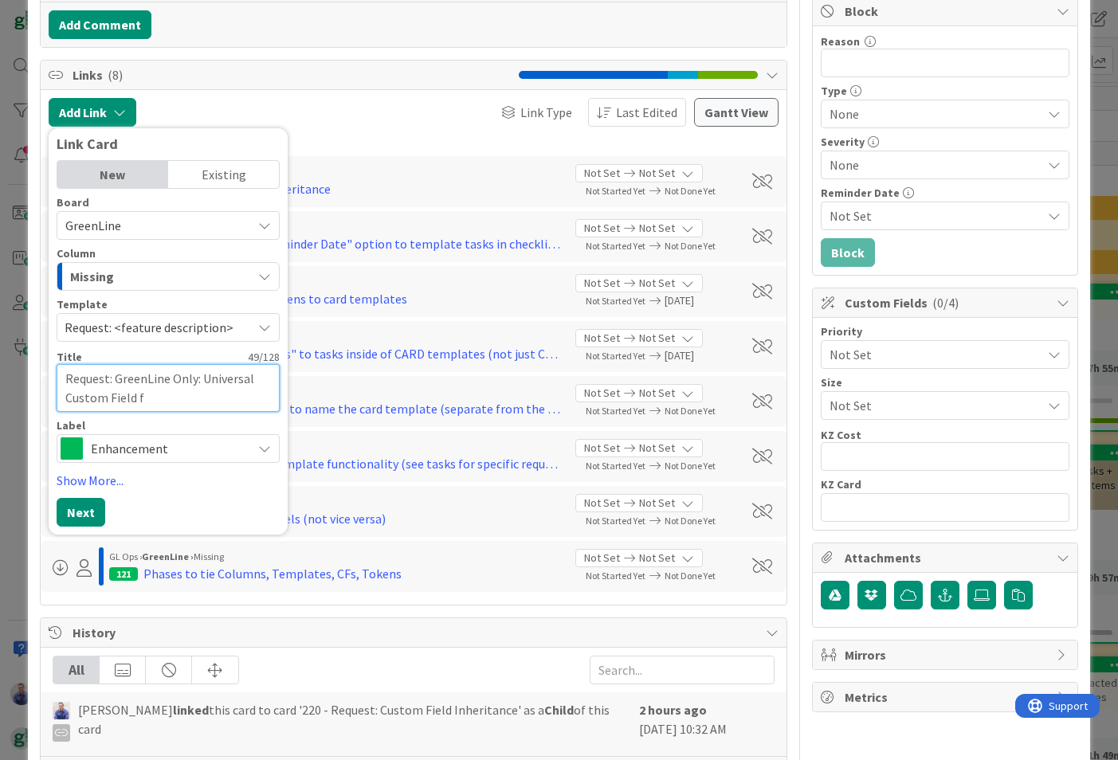
type textarea "x"
type textarea "Request: GreenLine Only: Universal Custom Field fo"
type textarea "x"
type textarea "Request: GreenLine Only: Universal Custom Field for"
type textarea "x"
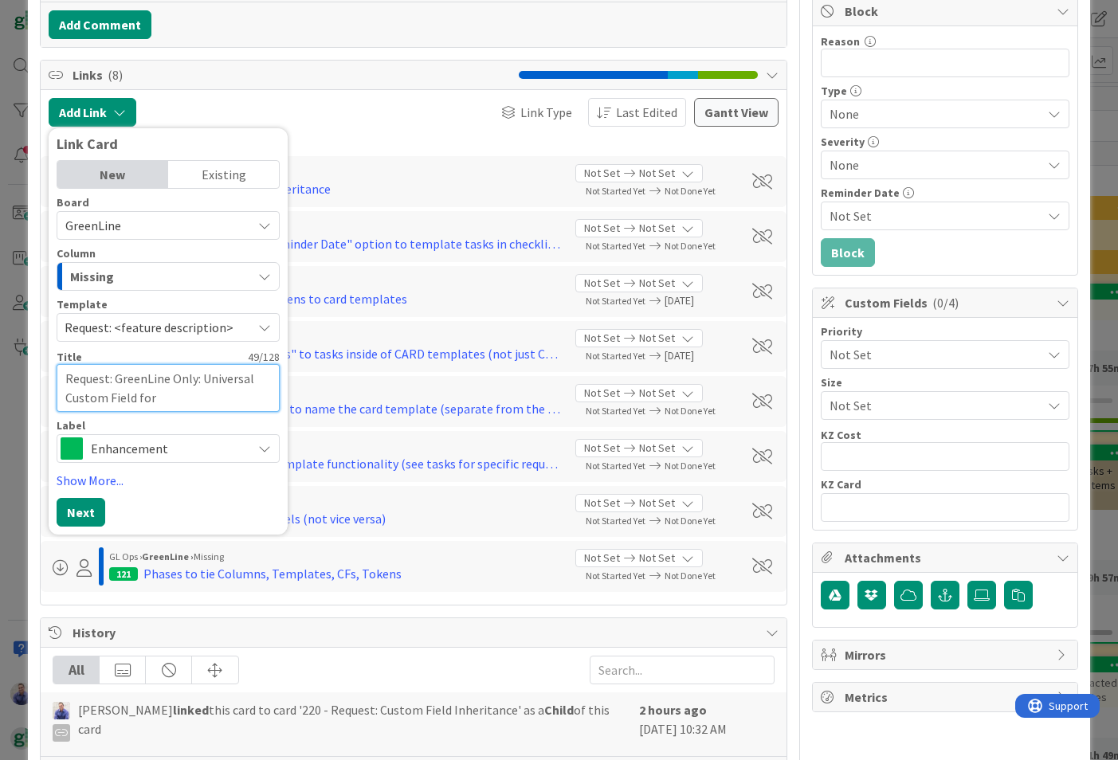
type textarea "Request: GreenLine Only: Universal Custom Field for"
type textarea "x"
type textarea "Request: GreenLine Only: Universal Custom Field for M"
type textarea "x"
type textarea "Request: GreenLine Only: Universal Custom Field for Ma"
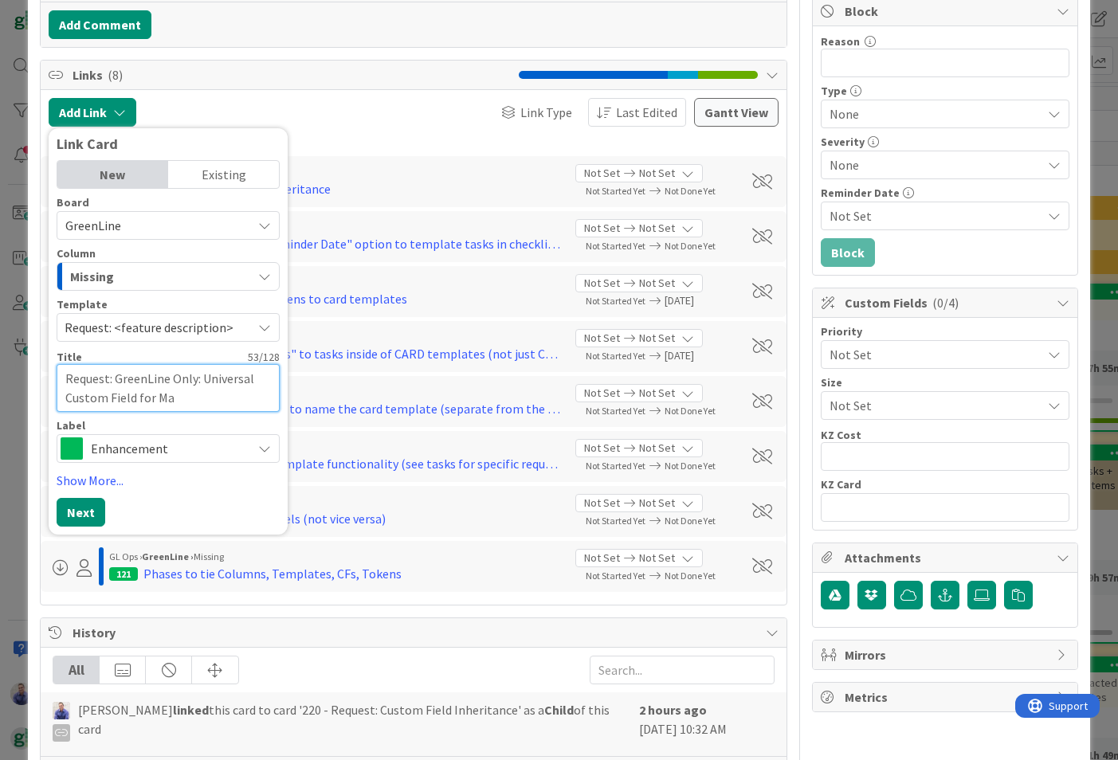
type textarea "x"
type textarea "Request: GreenLine Only: Universal Custom Field for Mat"
type textarea "x"
type textarea "Request: GreenLine Only: Universal Custom Field for Matt"
type textarea "x"
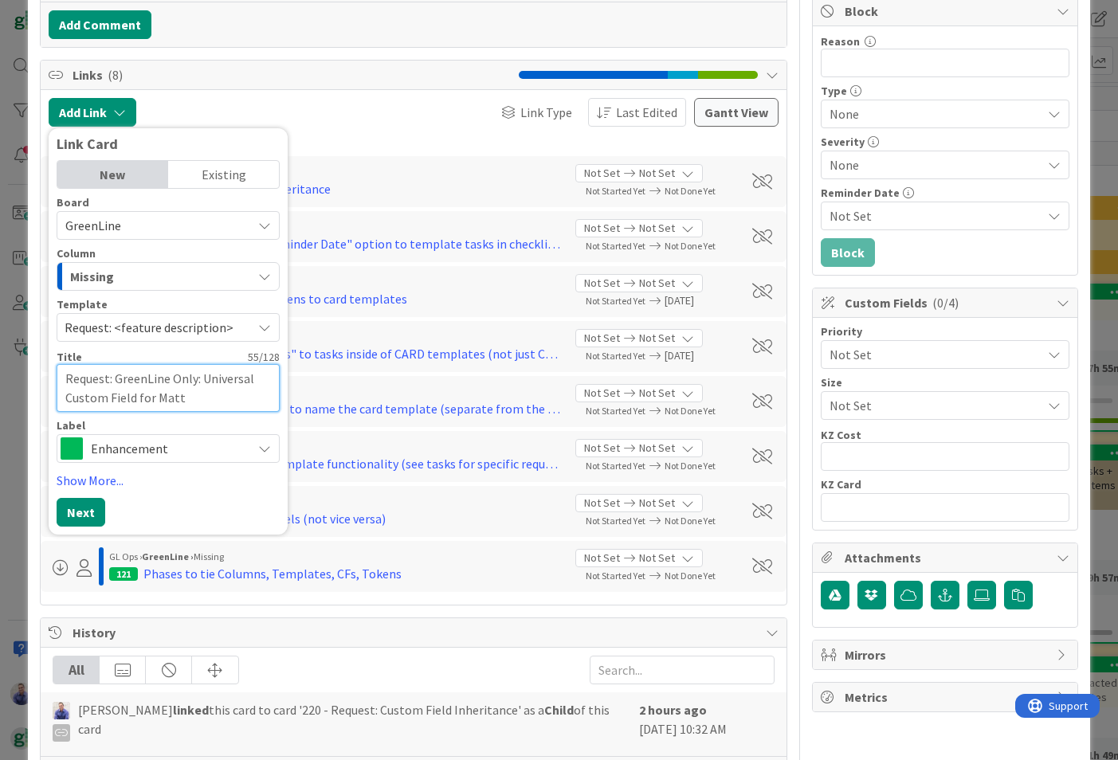
type textarea "Request: GreenLine Only: Universal Custom Field for Matte"
type textarea "x"
type textarea "Request: GreenLine Only: Universal Custom Field for Matter"
type textarea "x"
type textarea "Request: GreenLine Only: Universal Custom Field for Matter"
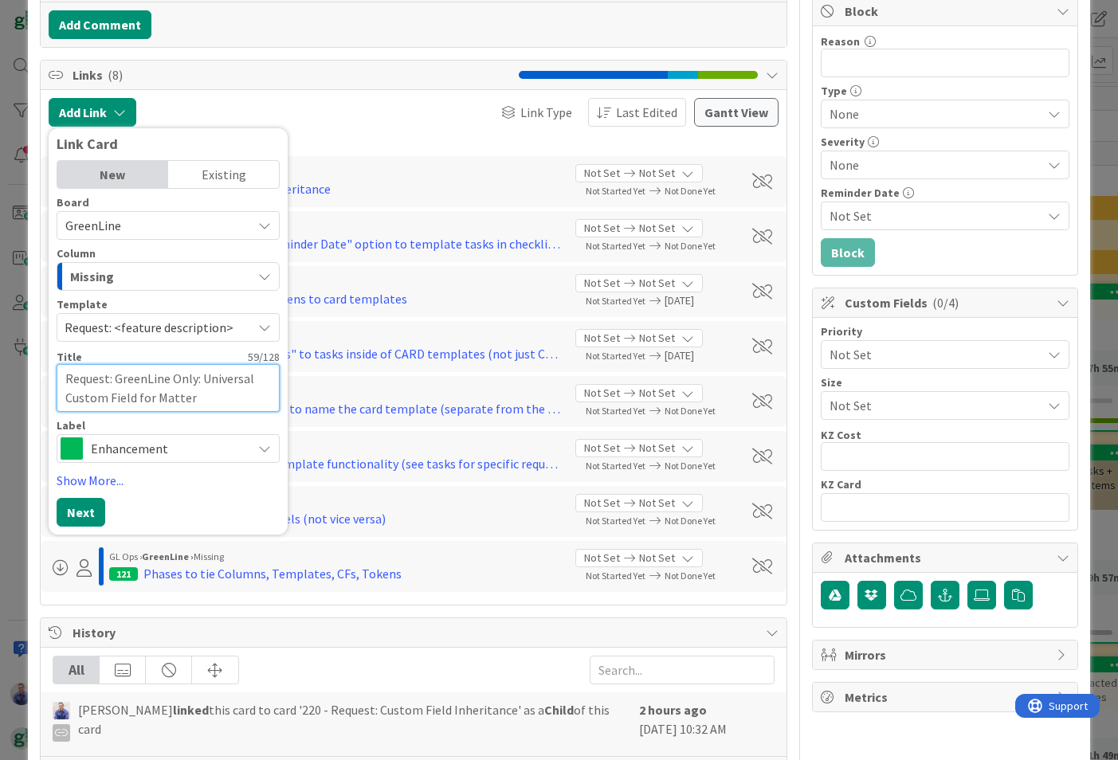
type textarea "x"
type textarea "Request: GreenLine Only: Universal Custom Field for Matter N"
type textarea "x"
type textarea "Request: GreenLine Only: Universal Custom Field for Matter Na"
type textarea "x"
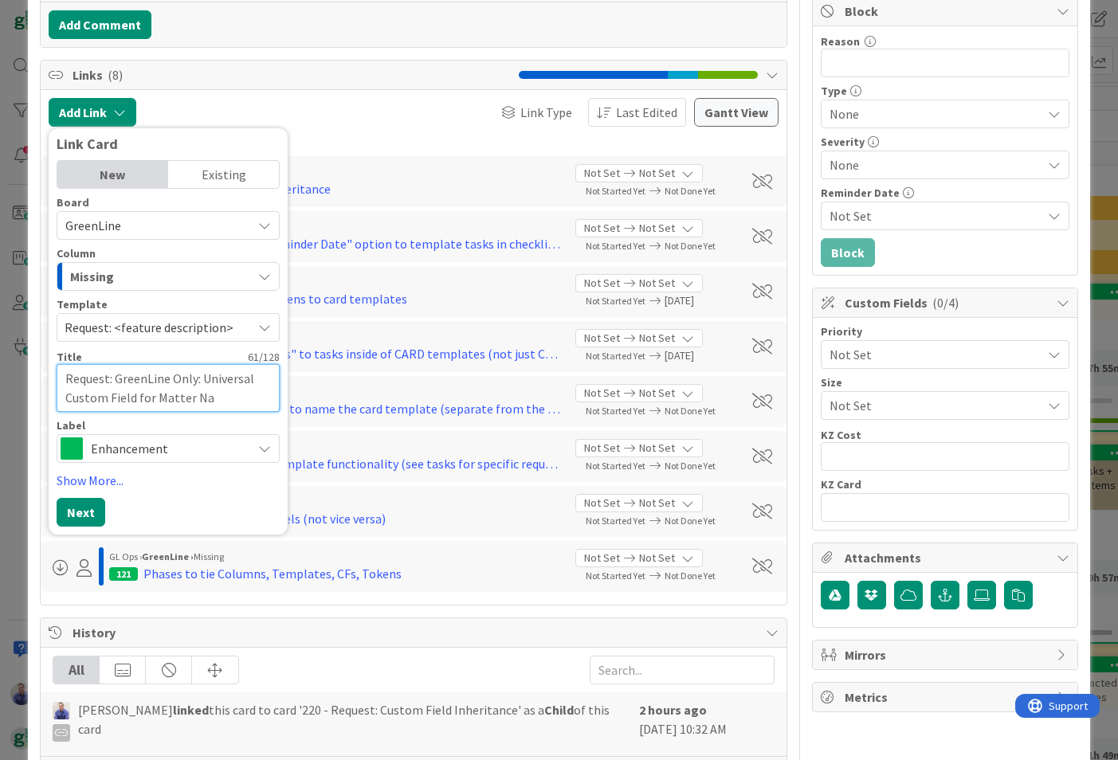
type textarea "Request: GreenLine Only: Universal Custom Field for Matter Nam"
type textarea "x"
type textarea "Request: GreenLine Only: Universal Custom Field for Matter Name"
type textarea "x"
type textarea "Request: GreenLine Only: Universal Custom Field for Matter Name"
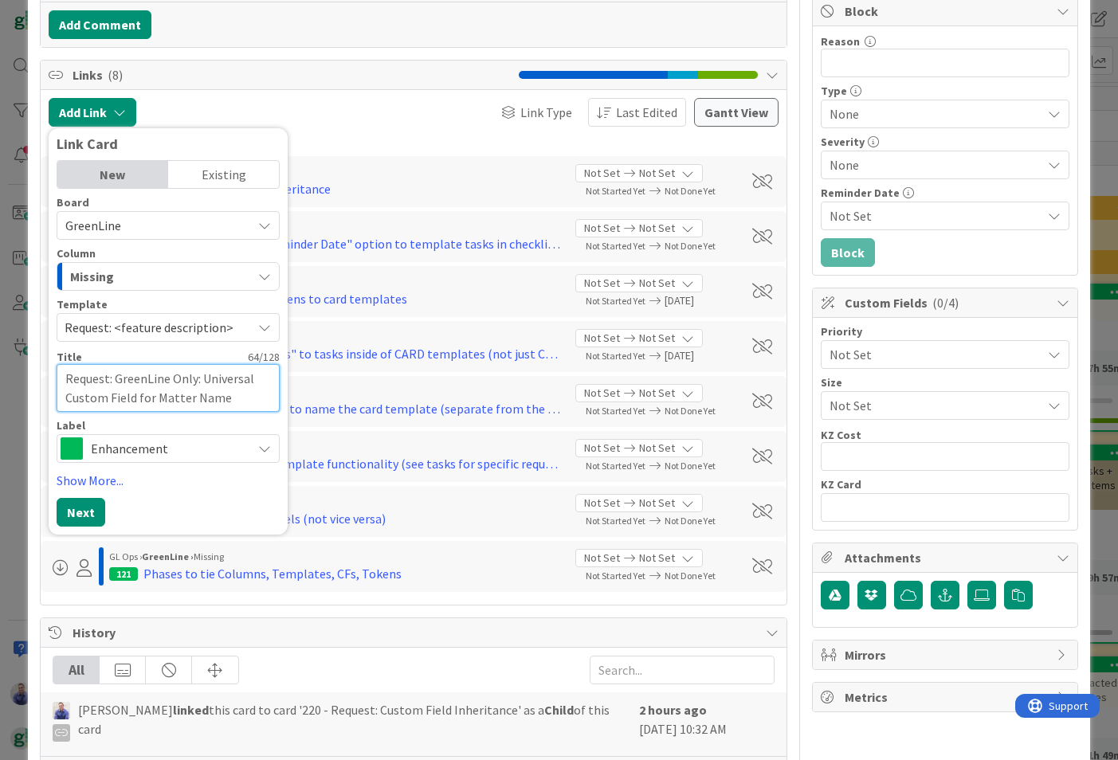
type textarea "x"
type textarea "Request: GreenLine Only: Universal Custom Field for Matter Name +"
type textarea "x"
type textarea "Request: GreenLine Only: Universal Custom Field for Matter Name +"
type textarea "x"
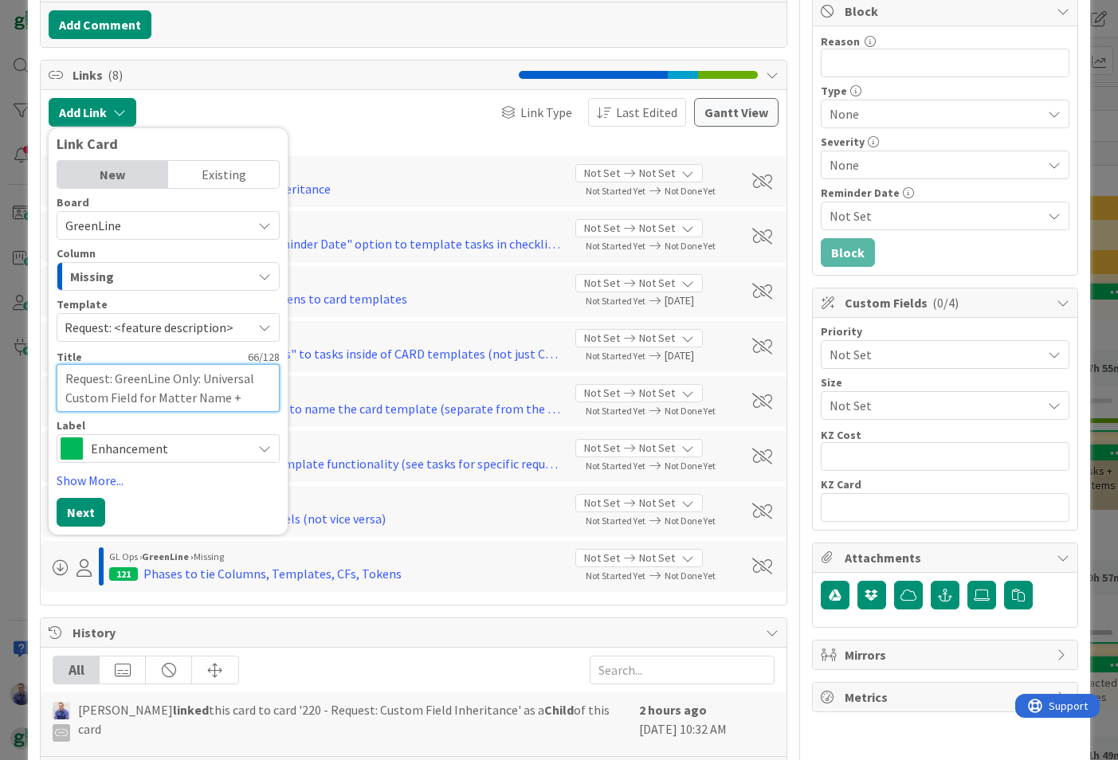
type textarea "Request: GreenLine Only: Universal Custom Field for Matter Name + W"
type textarea "x"
type textarea "Request: GreenLine Only: Universal Custom Field for Matter Name + [PERSON_NAME]"
type textarea "x"
type textarea "Request: GreenLine Only: Universal Custom Field for Matter Name + Wil"
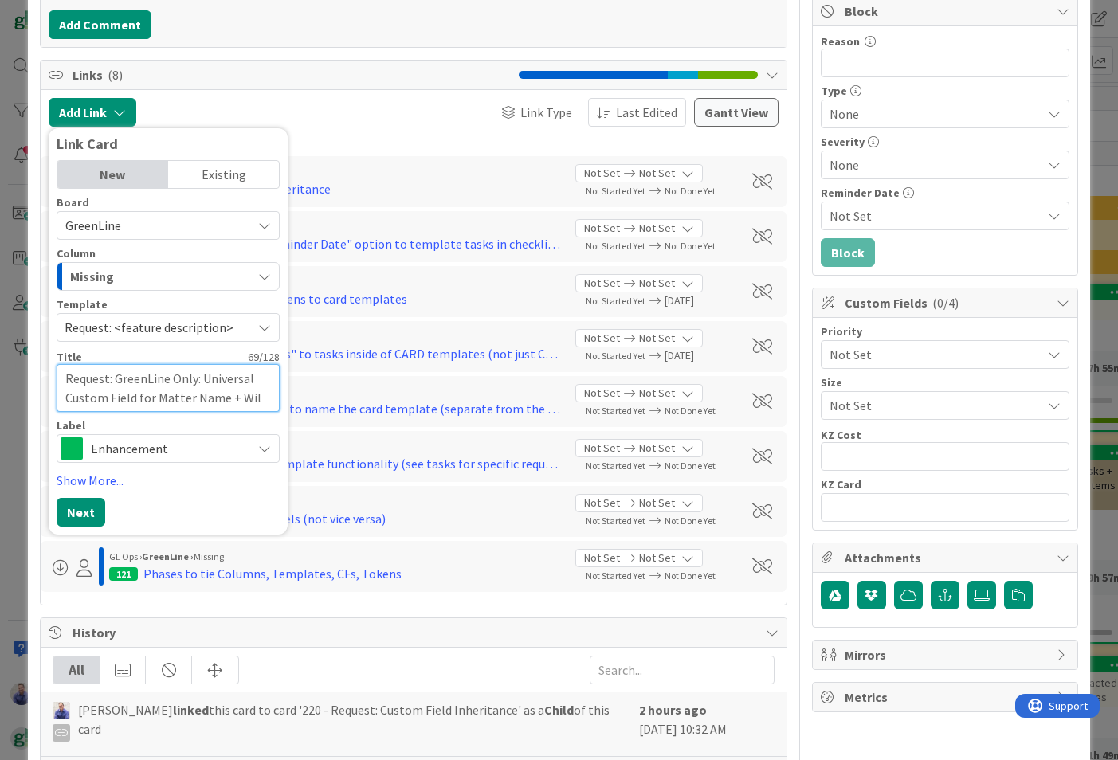
type textarea "x"
type textarea "Request: GreenLine Only: Universal Custom Field for Matter Name + Wild"
type textarea "x"
type textarea "Request: GreenLine Only: Universal Custom Field for Matter Name + Wildc"
type textarea "x"
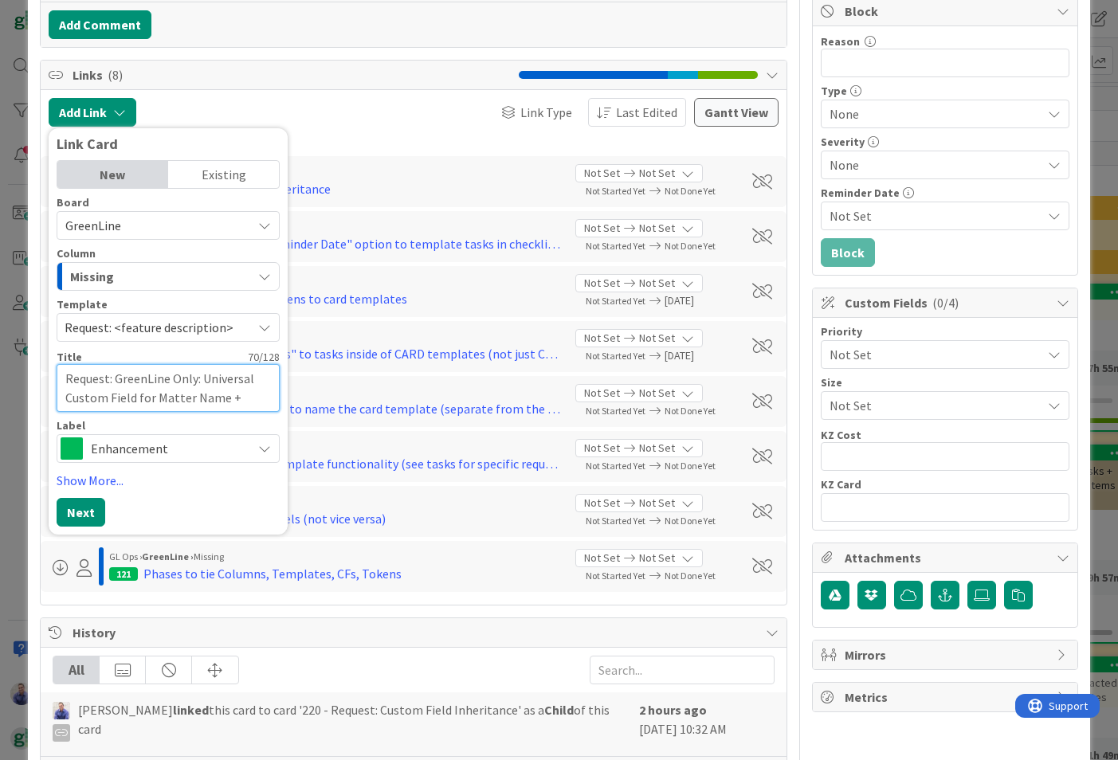
type textarea "Request: GreenLine Only: Universal Custom Field for Matter Name + Wildca"
type textarea "x"
type textarea "Request: GreenLine Only: Universal Custom Field for Matter Name + Wildcar"
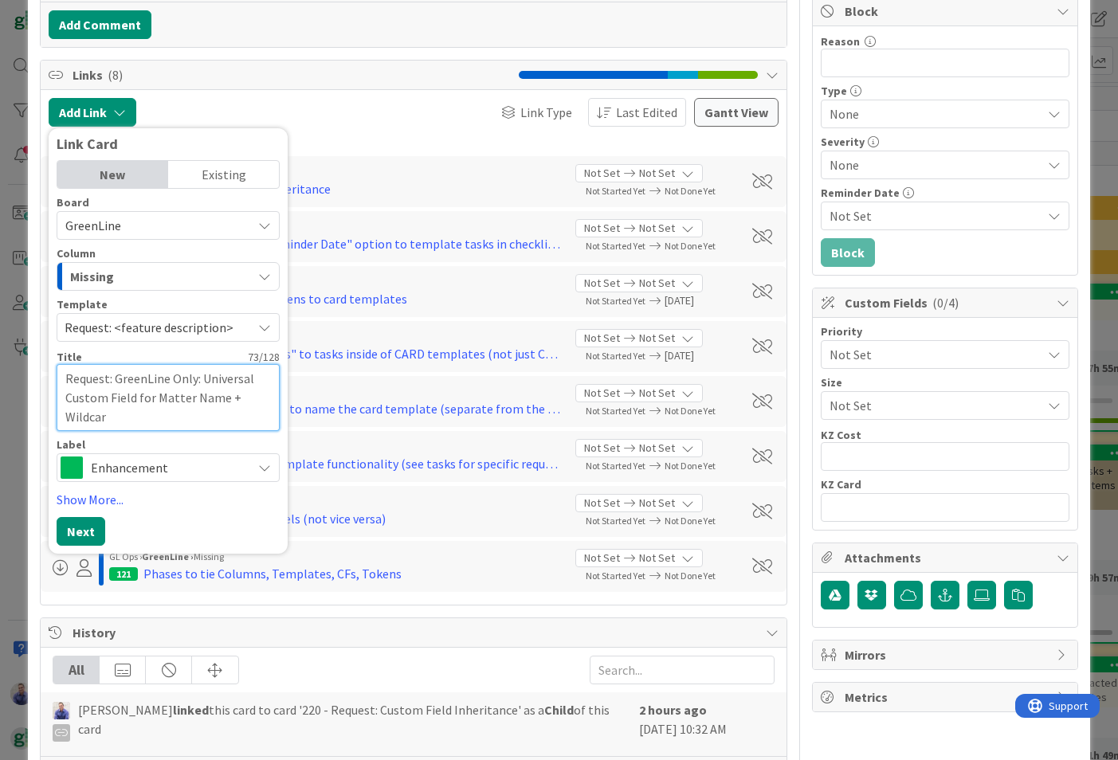
type textarea "x"
type textarea "Request: GreenLine Only: Universal Custom Field for Matter Name + Wildcard"
type textarea "x"
type textarea "Request: GreenLine Only: Universal Custom Field for Matter Name + Wildcards"
type textarea "x"
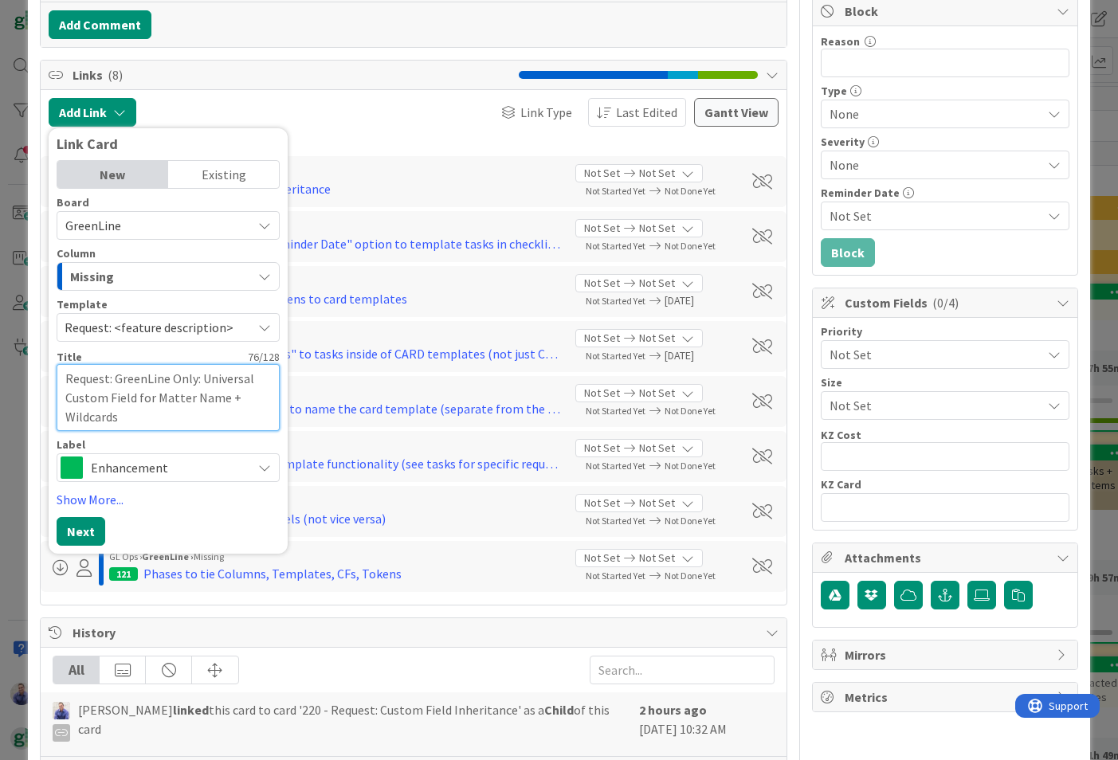
type textarea "Request: GreenLine Only: Universal Custom Field for Matter Name + Wildcards"
type textarea "x"
type textarea "Request: GreenLine Only: Universal Custom Field for Matter Name + Wildcards f"
type textarea "x"
type textarea "Request: GreenLine Only: Universal Custom Field for Matter Name + Wildcards fo"
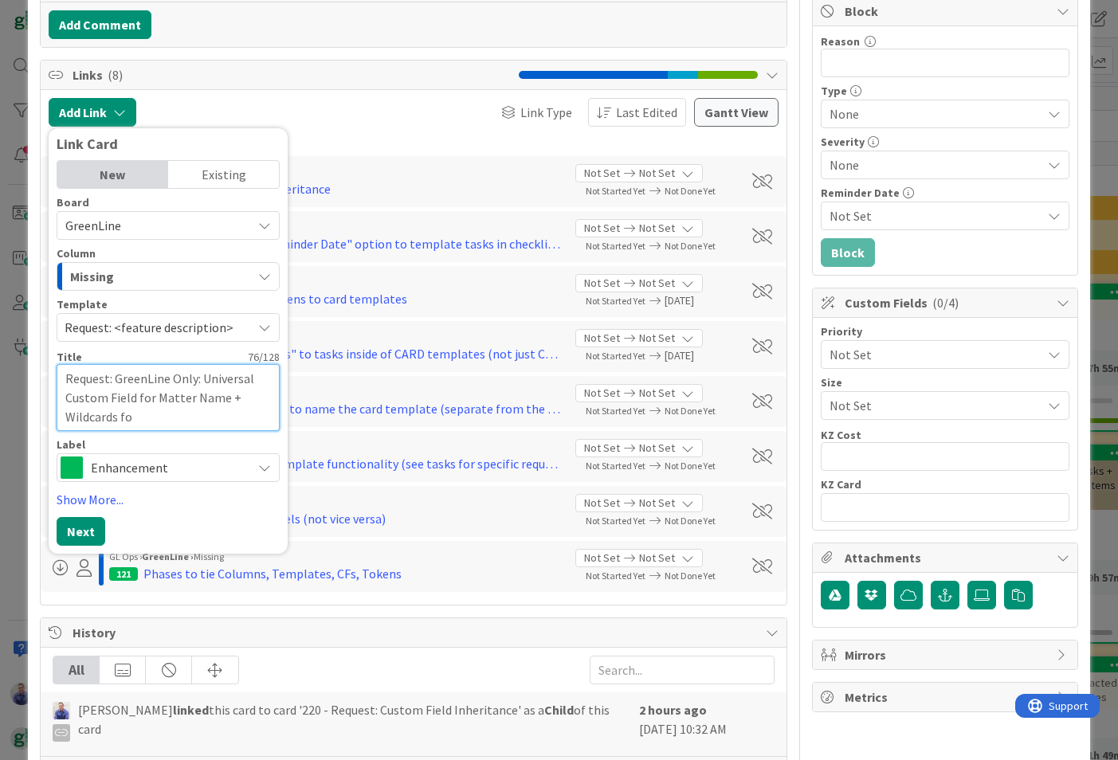
type textarea "x"
type textarea "Request: GreenLine Only: Universal Custom Field for Matter Name + Wildcards for"
type textarea "x"
type textarea "Request: GreenLine Only: Universal Custom Field for Matter Name + Wildcards for"
type textarea "x"
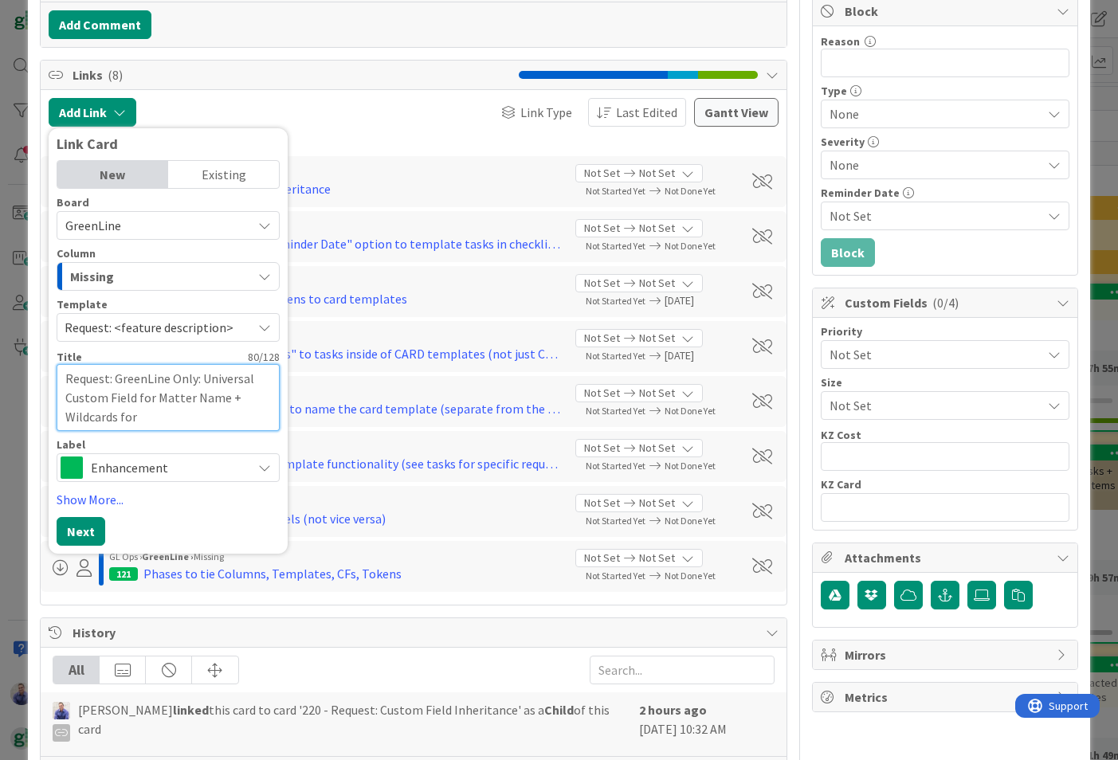
type textarea "Request: GreenLine Only: Universal Custom Field for Matter Name + Wildcards for…"
type textarea "x"
type textarea "Request: GreenLine Only: Universal Custom Field for Matter Name + Wildcards for…"
type textarea "x"
type textarea "Request: GreenLine Only: Universal Custom Field for Matter Name + Wildcards for…"
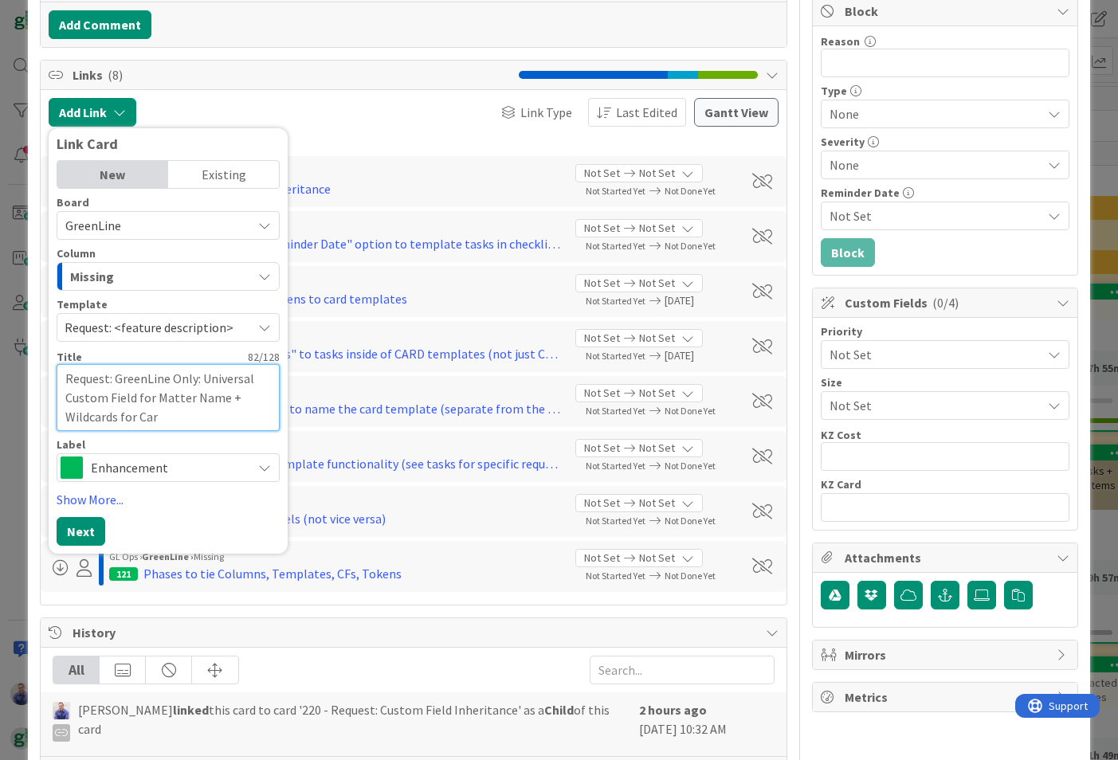
type textarea "x"
type textarea "Request: GreenLine Only: Universal Custom Field for Matter Name + Wildcards for…"
type textarea "x"
type textarea "Request: GreenLine Only: Universal Custom Field for Matter Name + Wildcards for…"
type textarea "x"
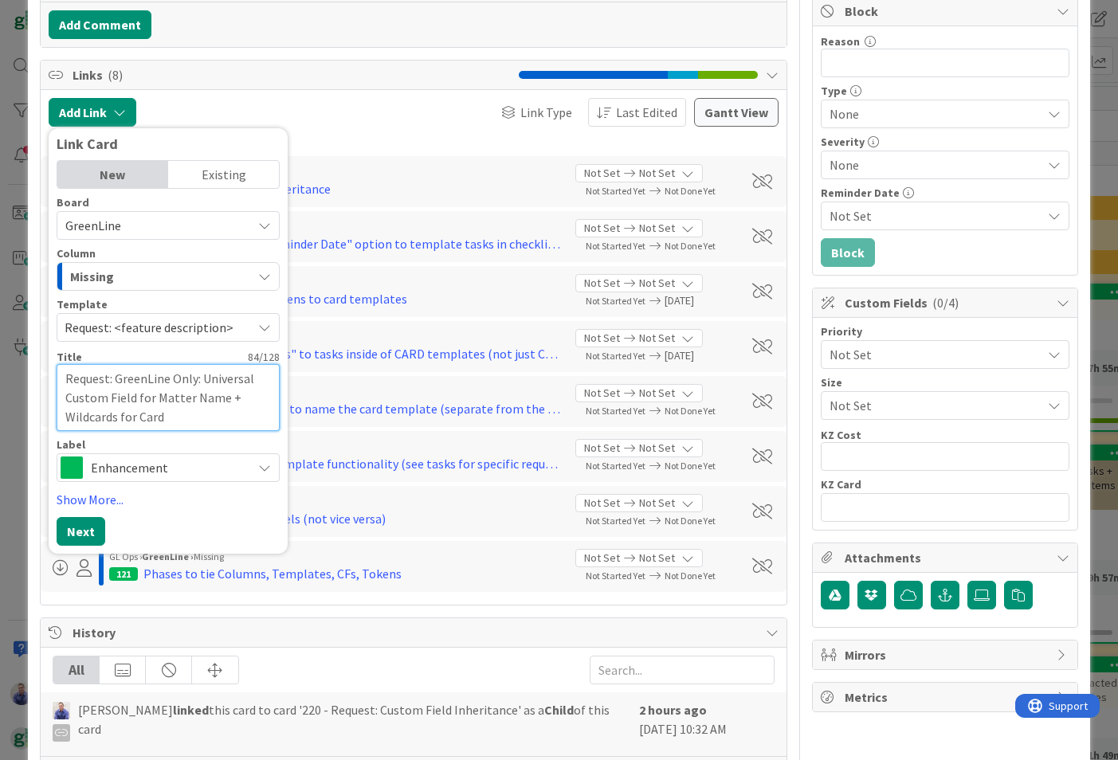
type textarea "Request: GreenLine Only: Universal Custom Field for Matter Name + Wildcards for…"
type textarea "x"
type textarea "Request: GreenLine Only: Universal Custom Field for Matter Name + Wildcards for…"
type textarea "x"
type textarea "Request: GreenLine Only: Universal Custom Field for Matter Name + Wildcards for…"
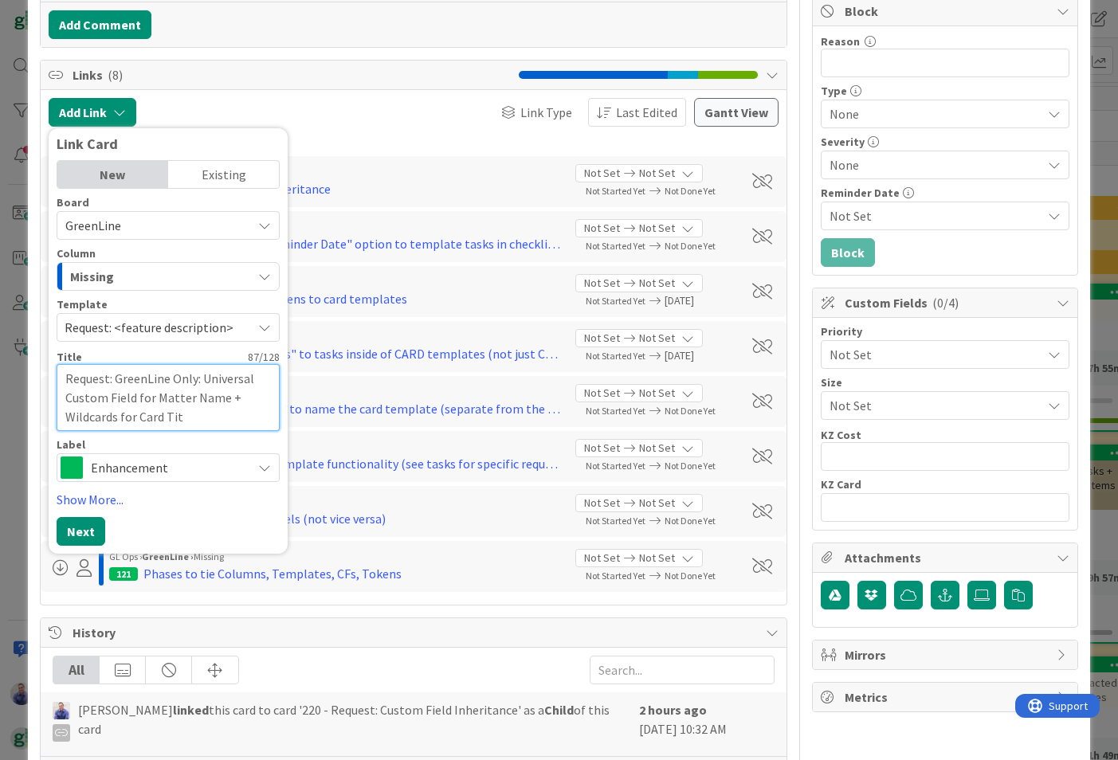
type textarea "x"
type textarea "Request: GreenLine Only: Universal Custom Field for Matter Name + Wildcards for…"
type textarea "x"
type textarea "Request: GreenLine Only: Universal Custom Field for Matter Name + Wildcards for…"
type textarea "x"
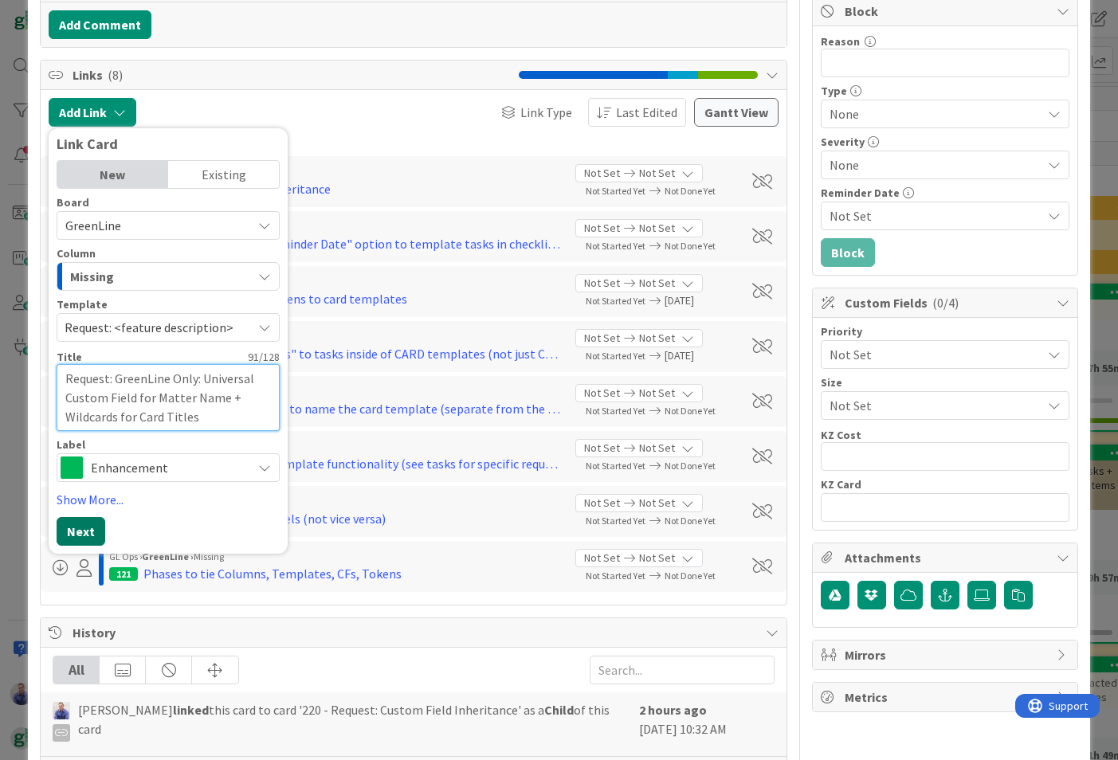
type textarea "Request: GreenLine Only: Universal Custom Field for Matter Name + Wildcards for…"
click at [87, 528] on button "Next" at bounding box center [81, 531] width 49 height 29
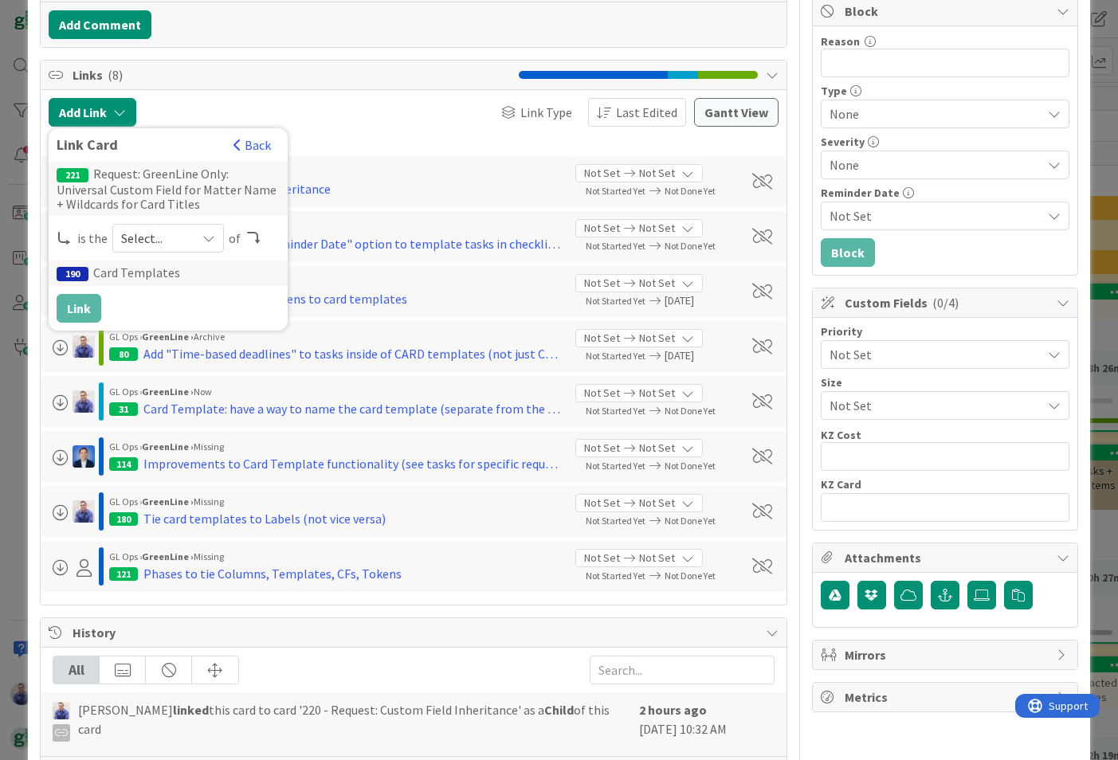
click at [202, 239] on icon at bounding box center [208, 238] width 13 height 13
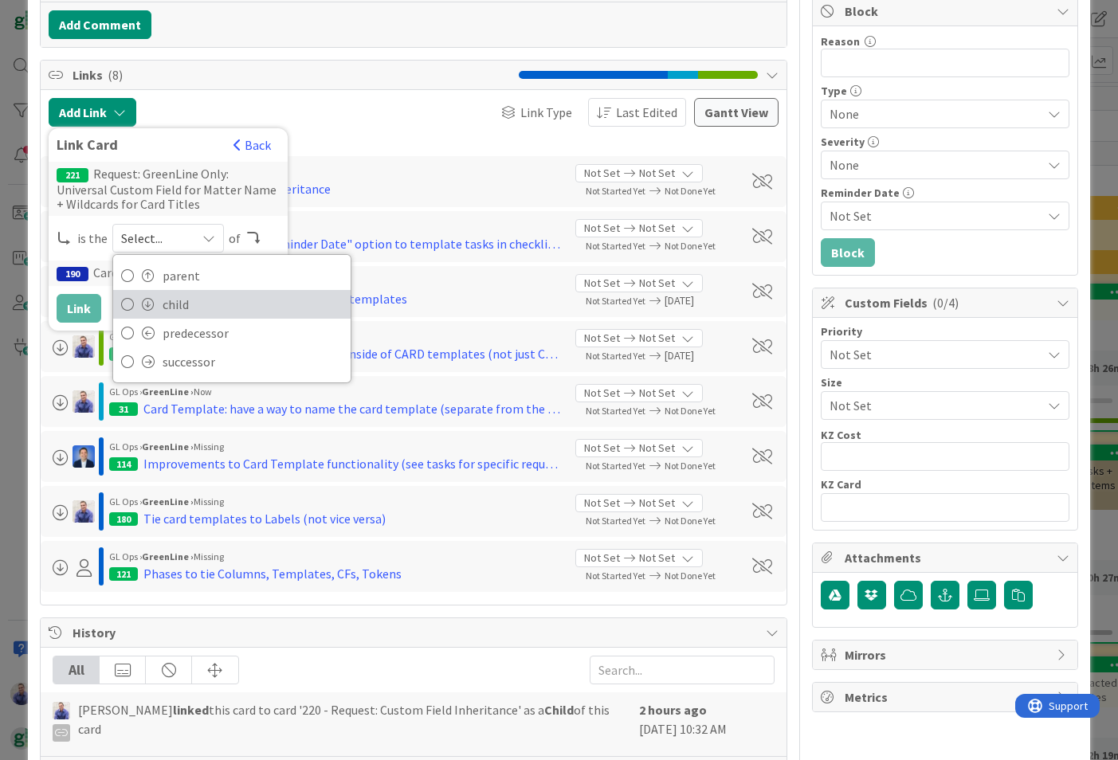
click at [186, 299] on span "child" at bounding box center [253, 304] width 180 height 24
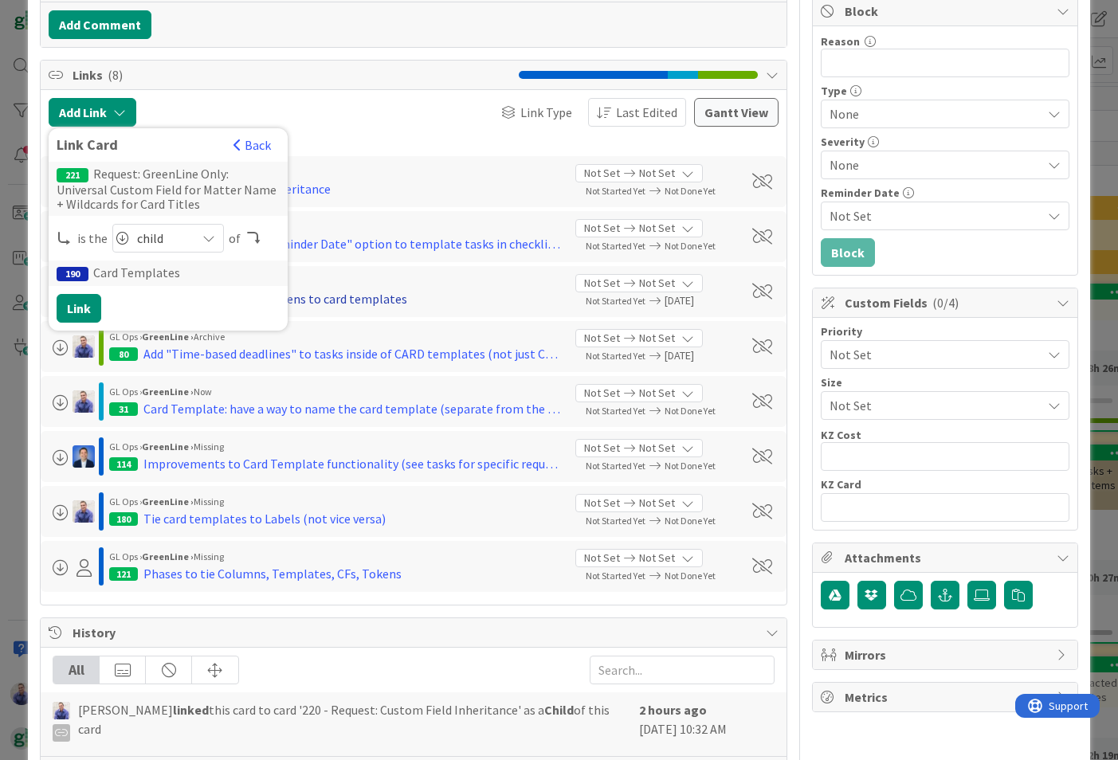
drag, startPoint x: 69, startPoint y: 300, endPoint x: 176, endPoint y: 304, distance: 107.6
click at [69, 300] on button "Link" at bounding box center [79, 308] width 45 height 29
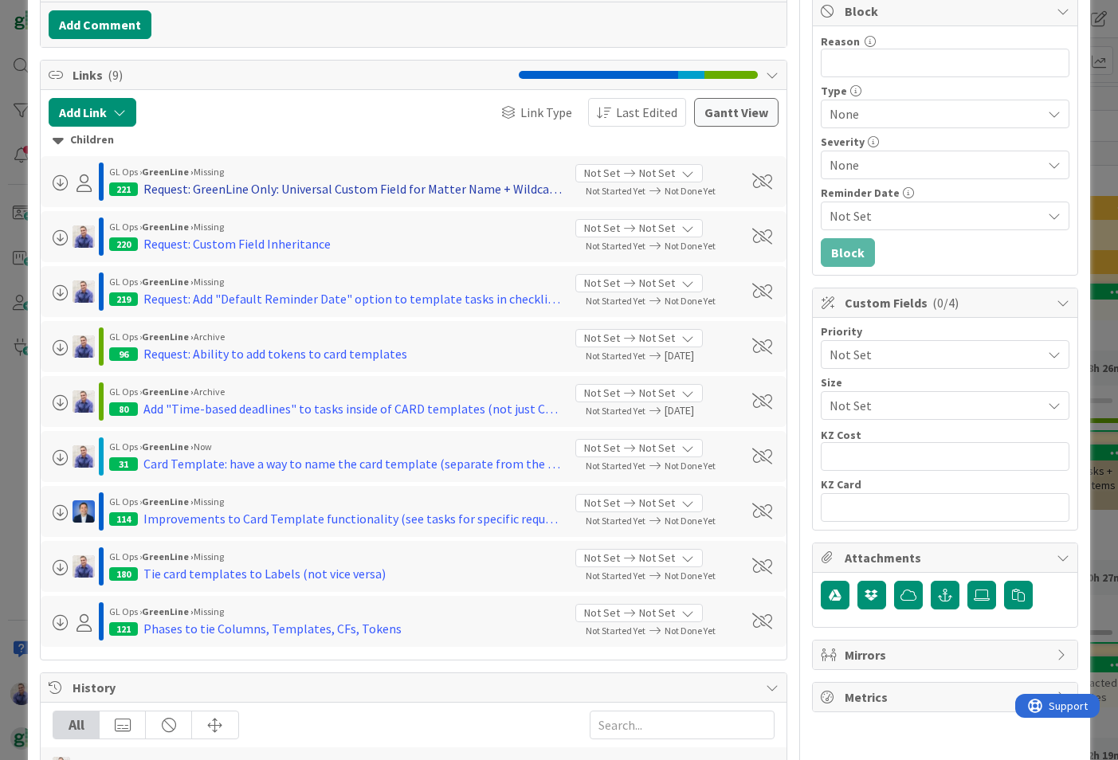
click at [329, 192] on div "Request: GreenLine Only: Universal Custom Field for Matter Name + Wildcards for…" at bounding box center [353, 188] width 420 height 19
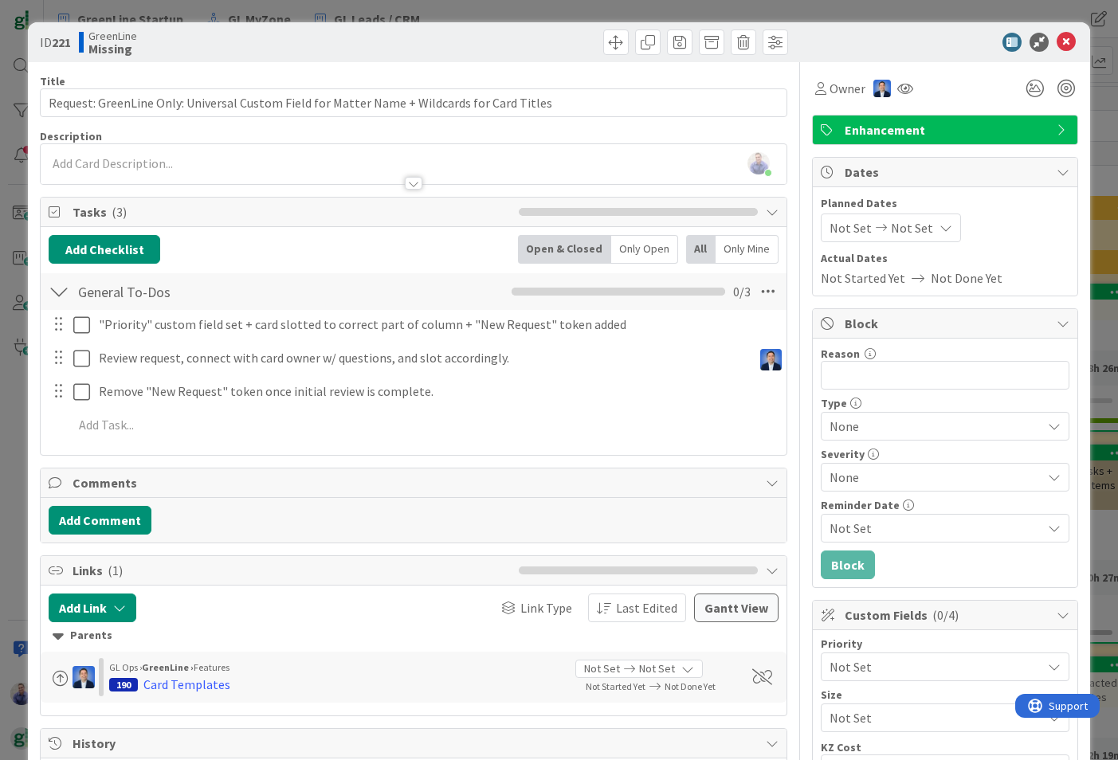
click at [210, 164] on div "[PERSON_NAME] just joined" at bounding box center [414, 164] width 746 height 40
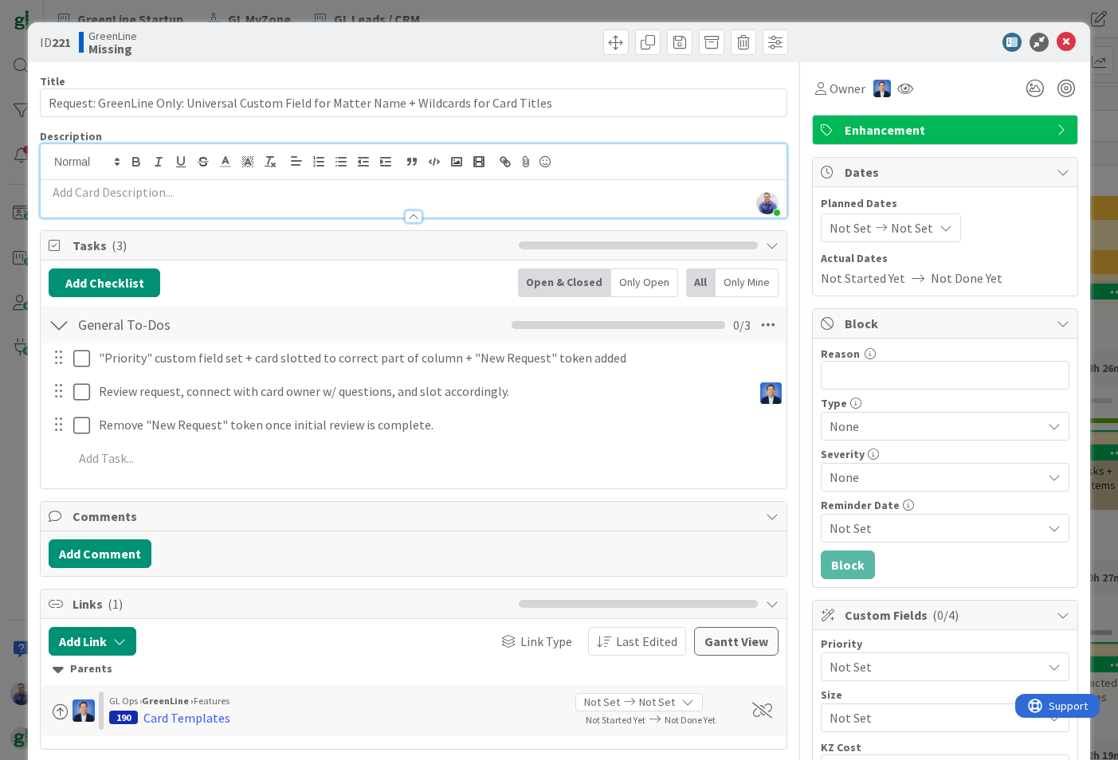
click at [210, 203] on div at bounding box center [414, 209] width 746 height 17
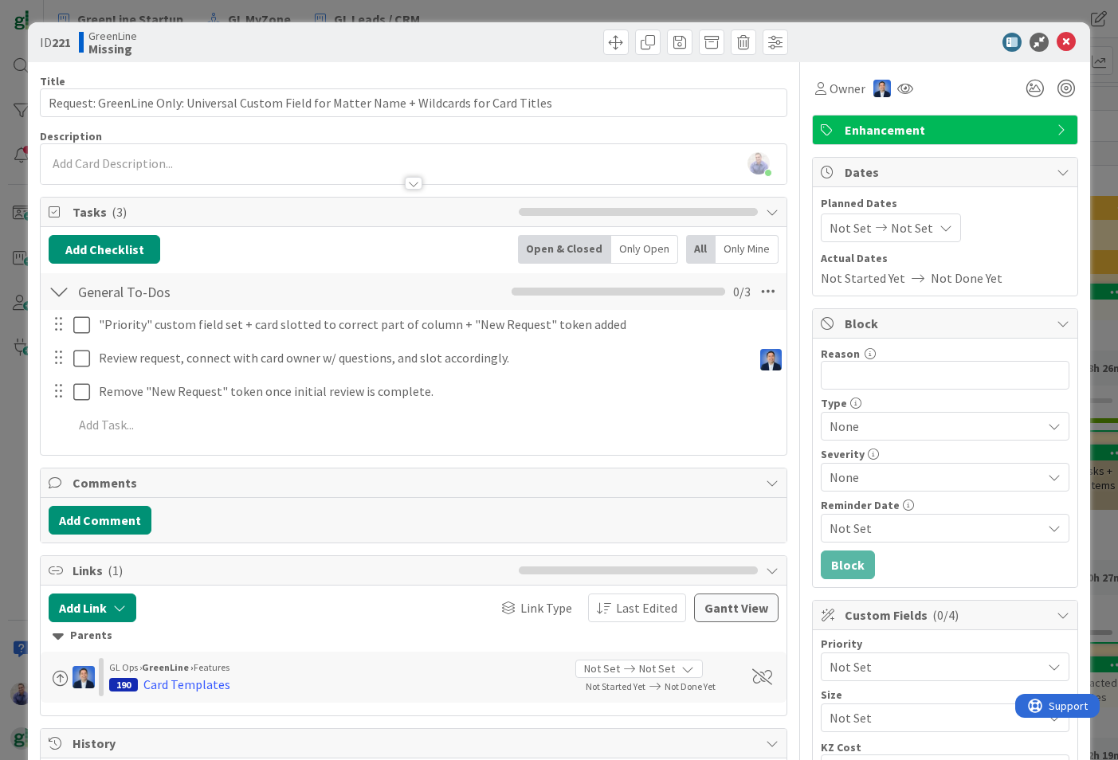
click at [218, 167] on div at bounding box center [414, 175] width 746 height 17
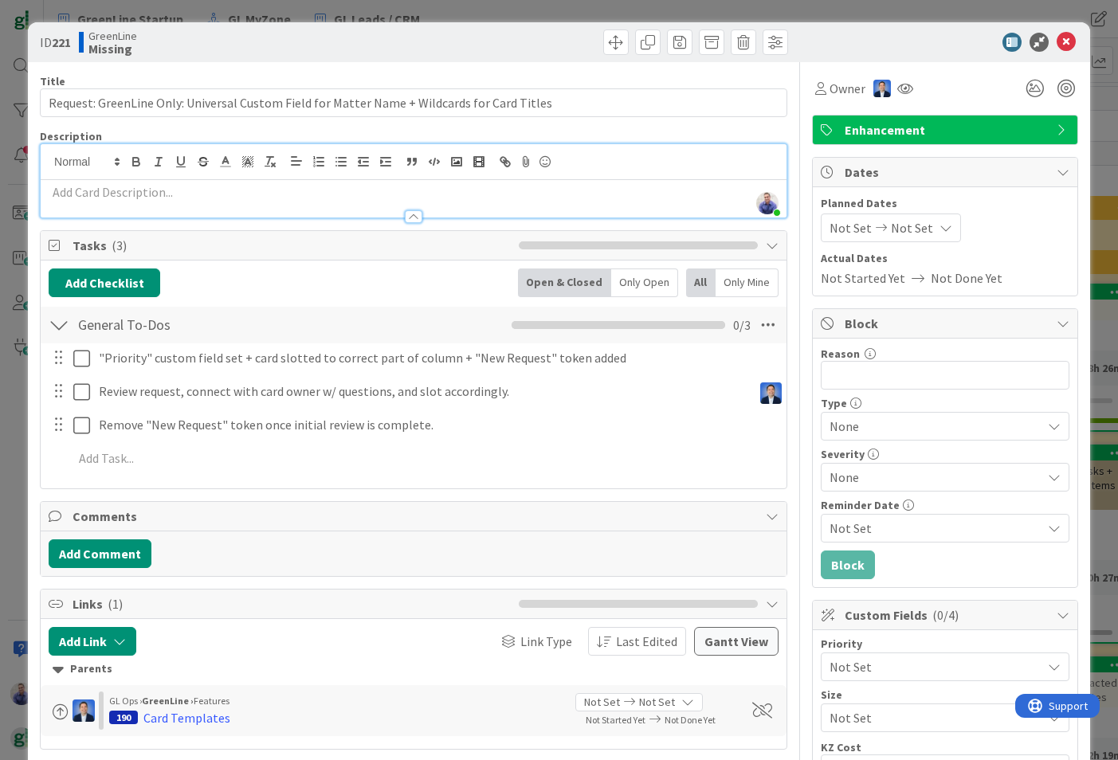
click at [215, 194] on p at bounding box center [414, 192] width 730 height 18
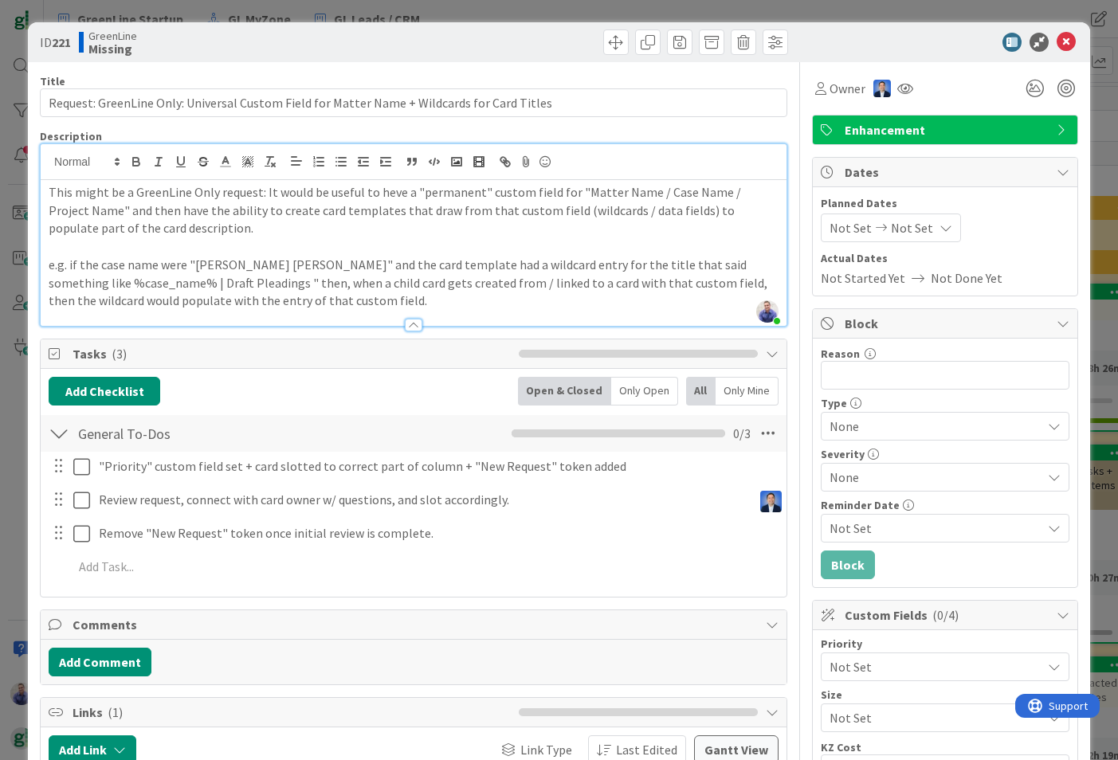
click at [327, 297] on p "e.g. if the case name were "[PERSON_NAME] [PERSON_NAME]" and the card template …" at bounding box center [414, 283] width 730 height 54
click at [1021, 84] on icon at bounding box center [1035, 88] width 29 height 29
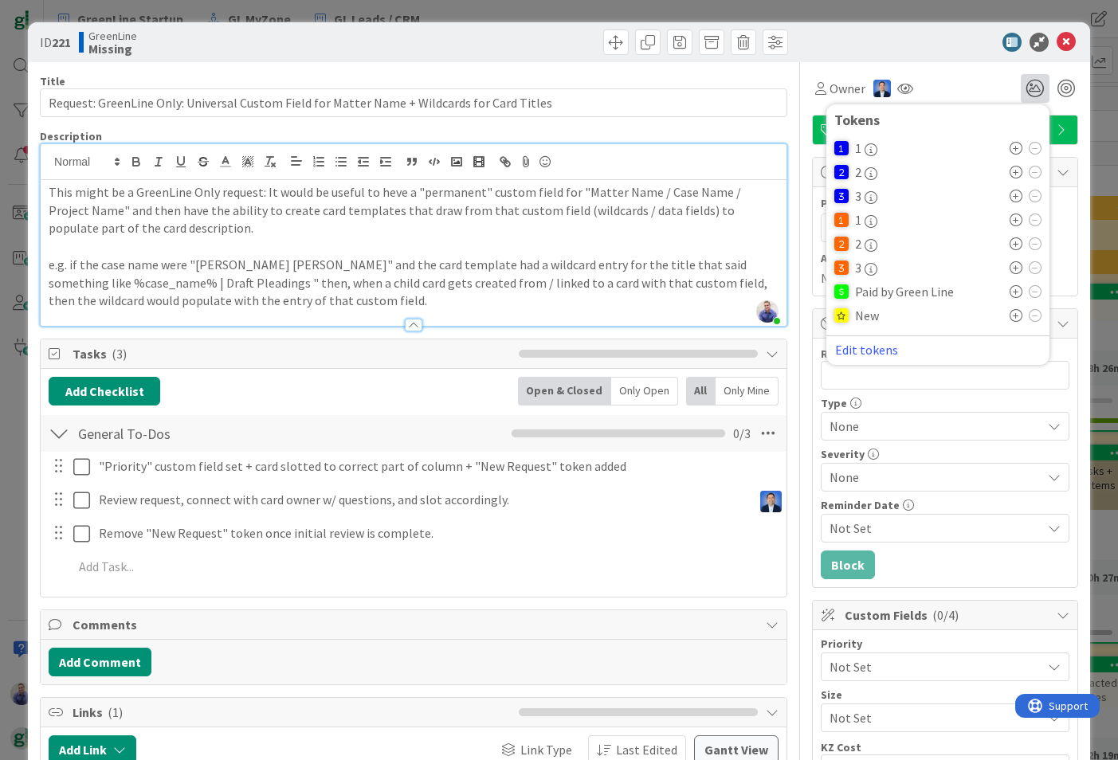
click at [1009, 317] on icon at bounding box center [1015, 315] width 13 height 13
click at [1009, 292] on icon at bounding box center [1015, 291] width 13 height 13
click at [613, 46] on span at bounding box center [615, 41] width 25 height 25
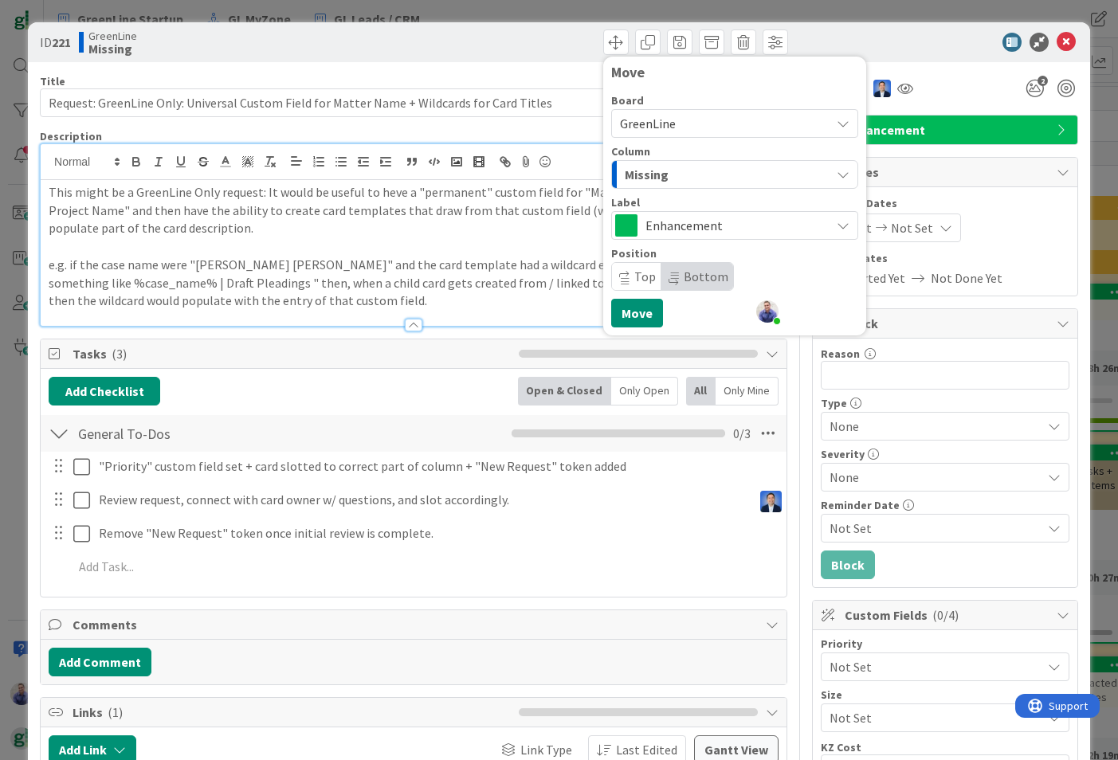
click at [684, 273] on span "Bottom" at bounding box center [706, 277] width 45 height 16
click at [635, 308] on button "Move" at bounding box center [637, 313] width 52 height 29
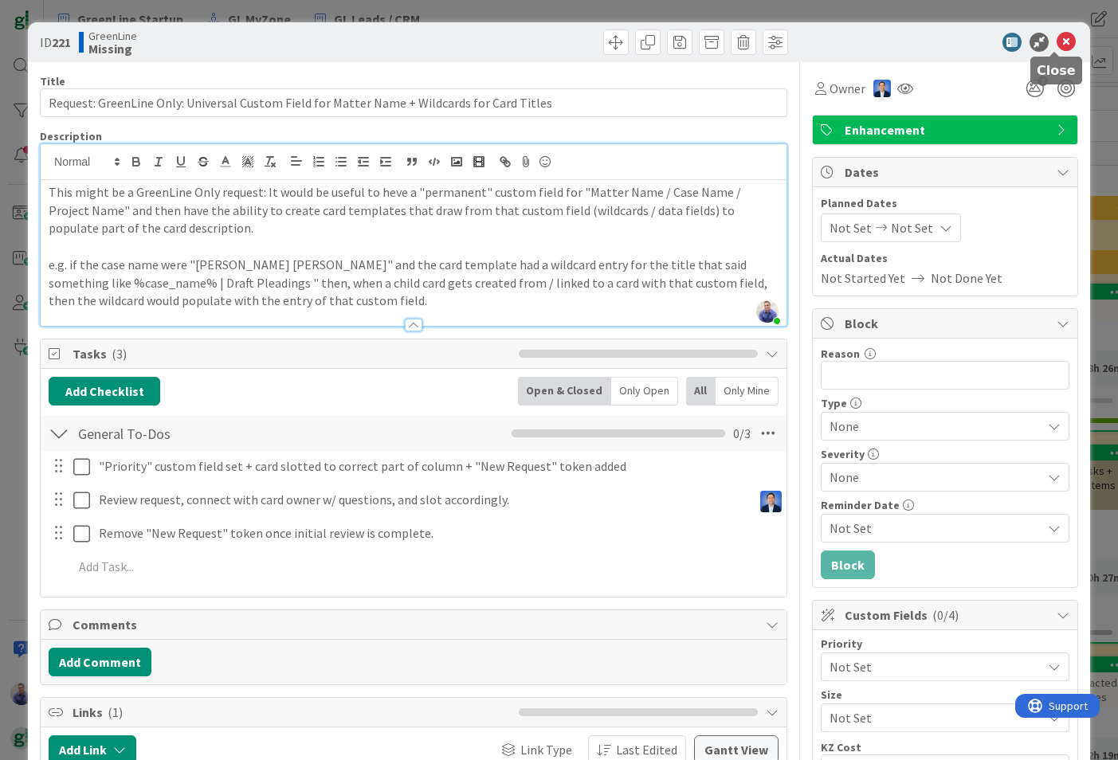
click at [1056, 41] on icon at bounding box center [1065, 42] width 19 height 19
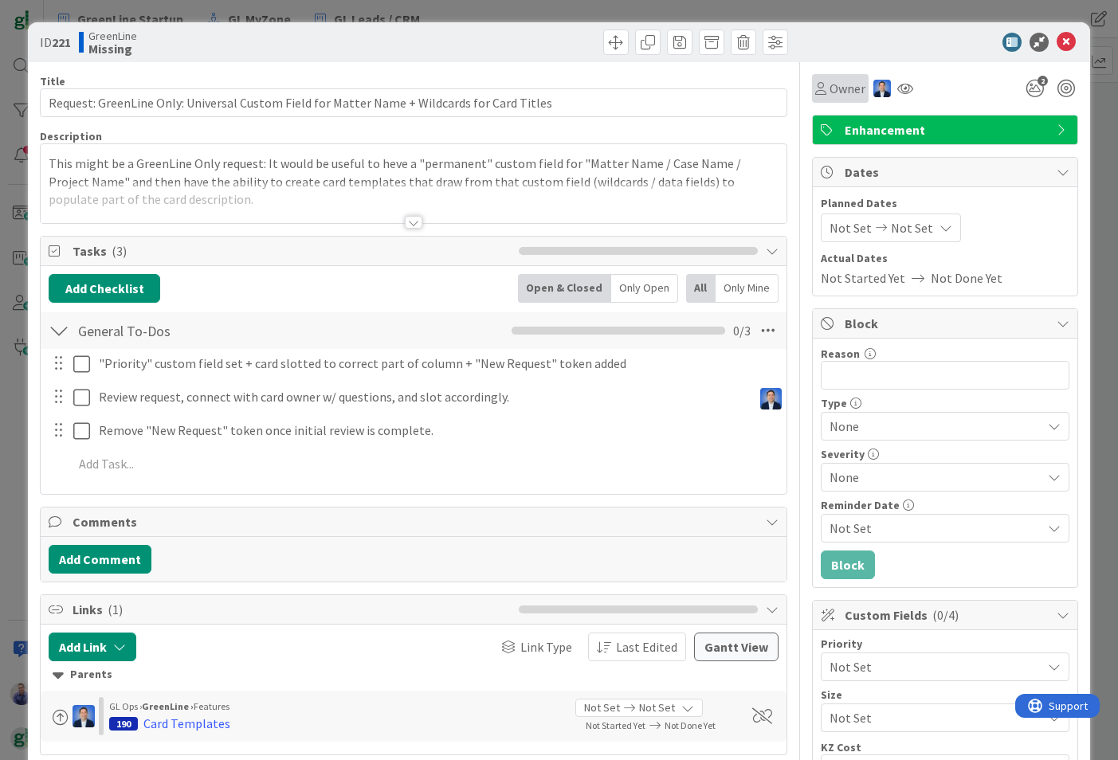
click at [837, 86] on span "Owner" at bounding box center [847, 88] width 36 height 19
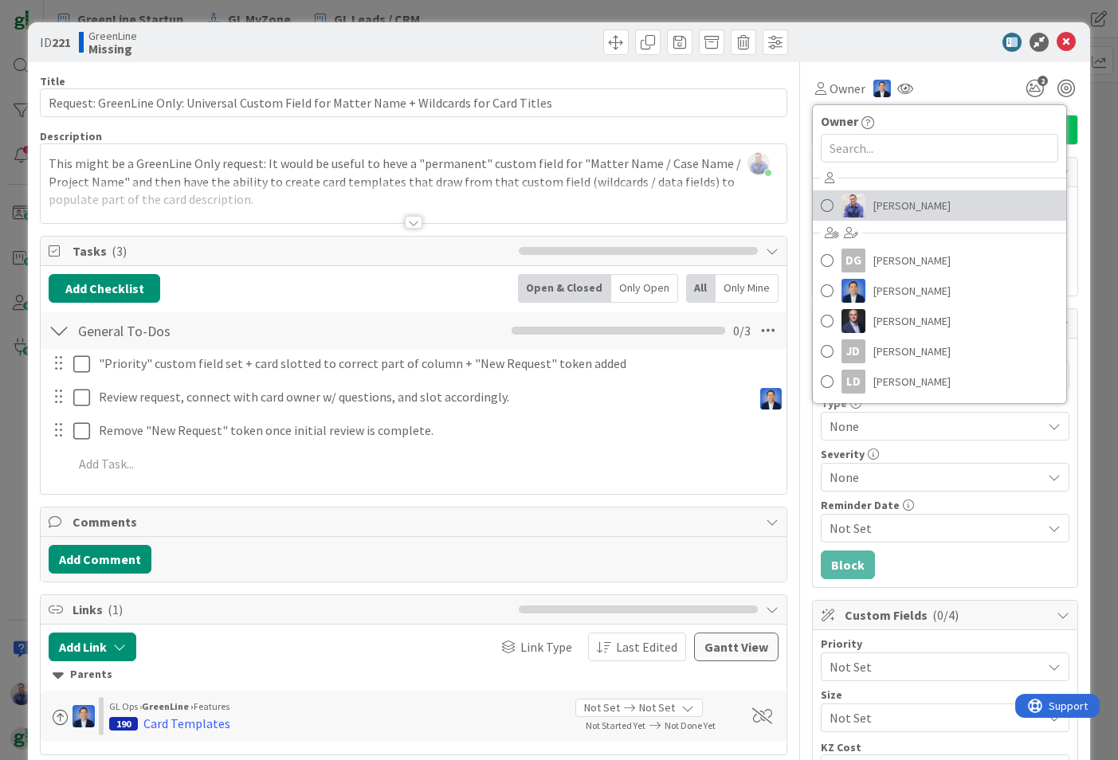
click at [857, 206] on link "[PERSON_NAME]" at bounding box center [939, 205] width 253 height 30
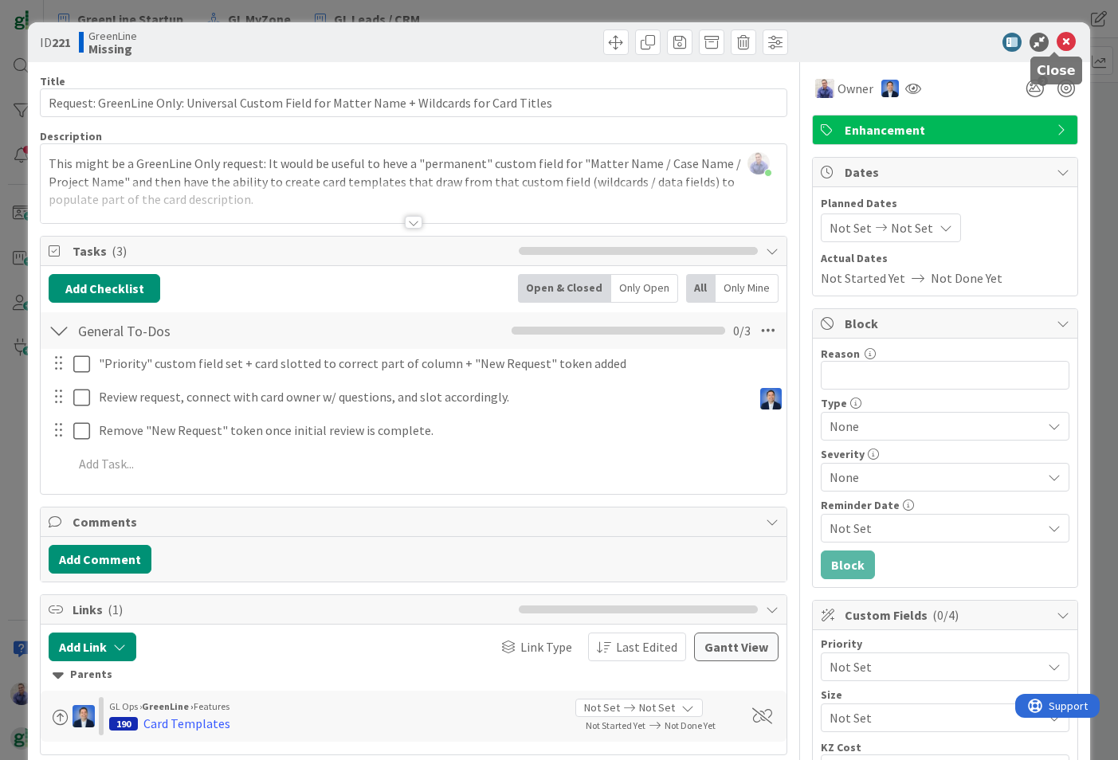
click at [1056, 41] on icon at bounding box center [1065, 42] width 19 height 19
